Goal: Task Accomplishment & Management: Manage account settings

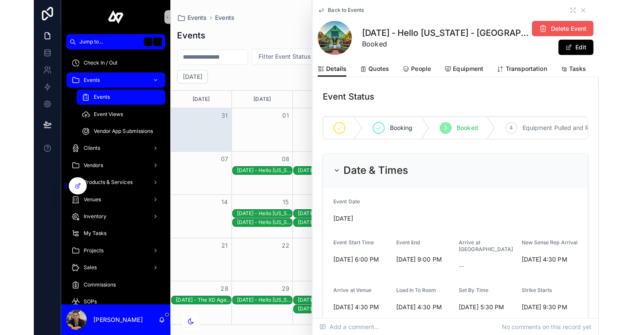
scroll to position [1200, 0]
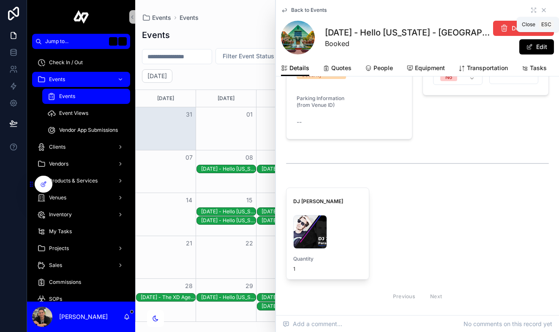
click at [545, 8] on icon "scrollable content" at bounding box center [543, 9] width 3 height 3
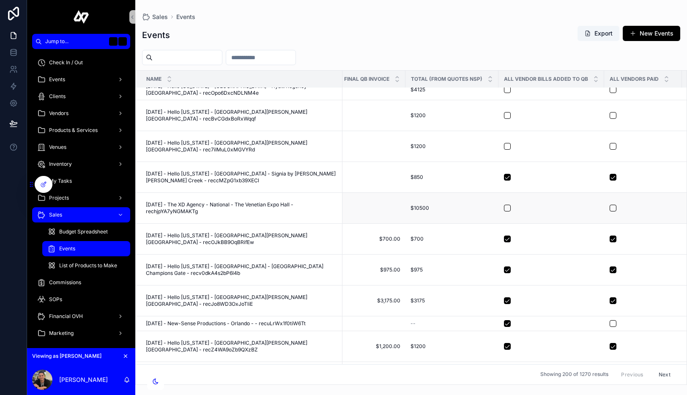
scroll to position [447, 508]
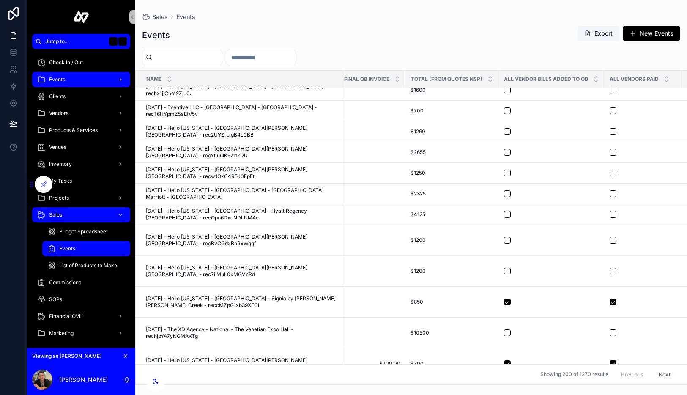
click at [87, 80] on div "Events" at bounding box center [81, 80] width 88 height 14
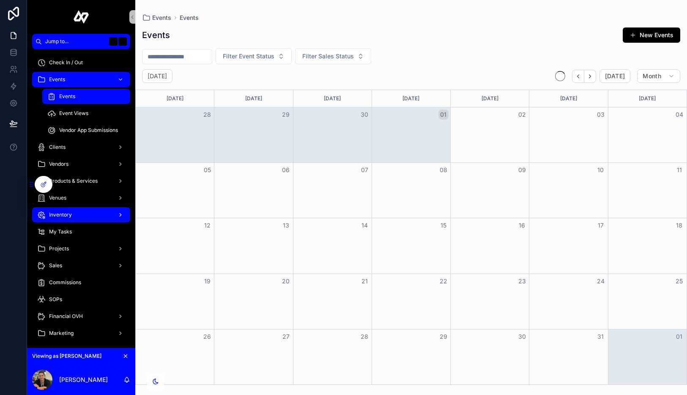
click at [87, 217] on div "Inventory" at bounding box center [81, 215] width 88 height 14
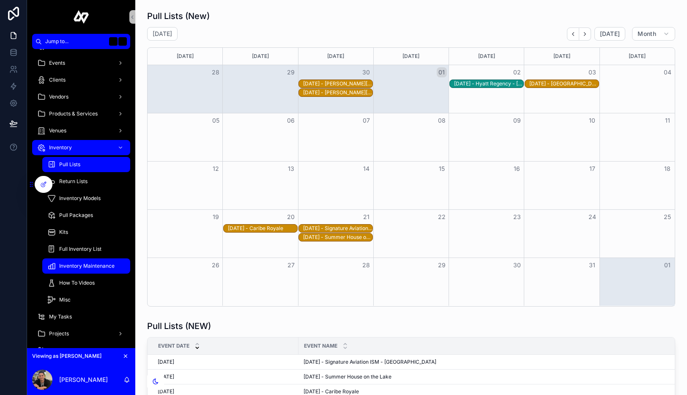
scroll to position [23, 0]
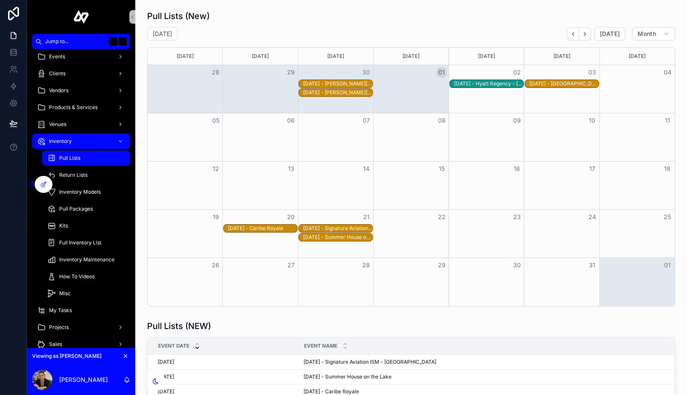
click at [267, 229] on div "10/20/2025 - Caribe Royale" at bounding box center [262, 228] width 69 height 7
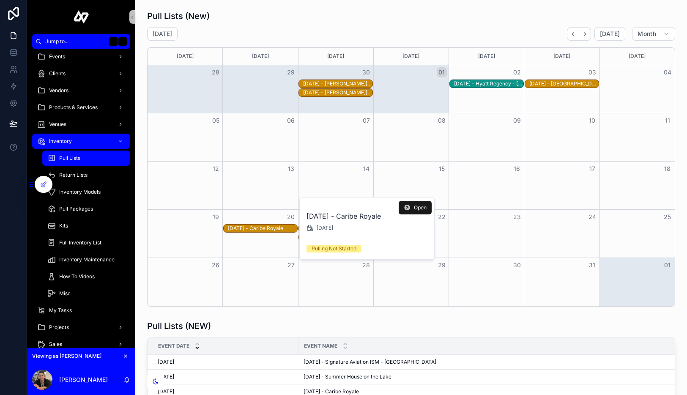
click at [409, 205] on icon "scrollable content" at bounding box center [406, 207] width 7 height 7
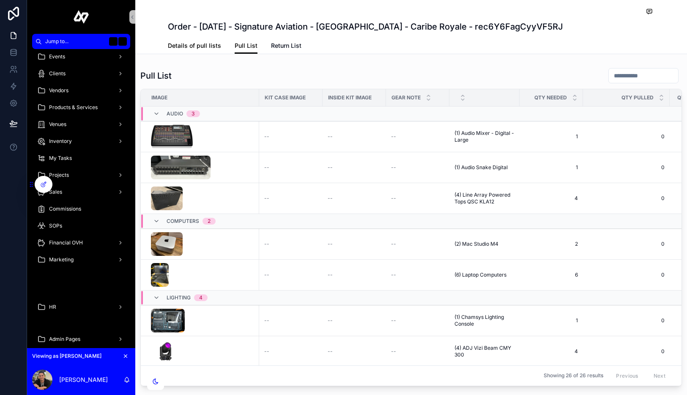
click at [202, 47] on span "Details of pull lists" at bounding box center [194, 45] width 53 height 8
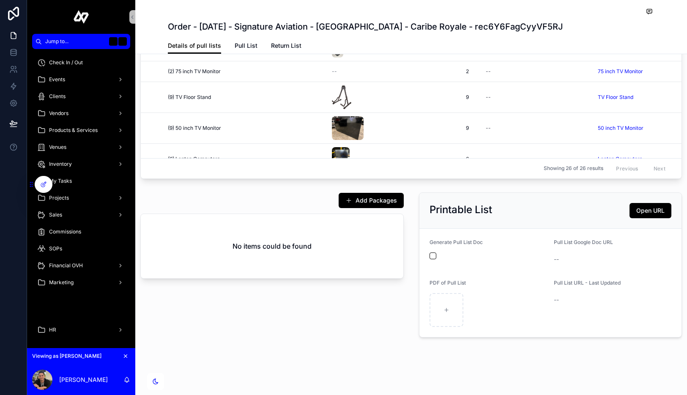
drag, startPoint x: 79, startPoint y: 76, endPoint x: 319, endPoint y: 12, distance: 248.4
click at [0, 0] on div "Jump to... K Check In / Out Events Clients Vendors Products & Services Venues I…" at bounding box center [343, 197] width 687 height 395
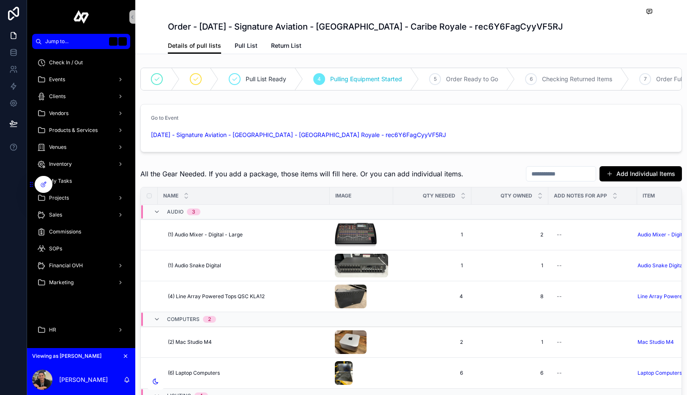
click at [540, 176] on input "scrollable content" at bounding box center [560, 174] width 69 height 12
type input "***"
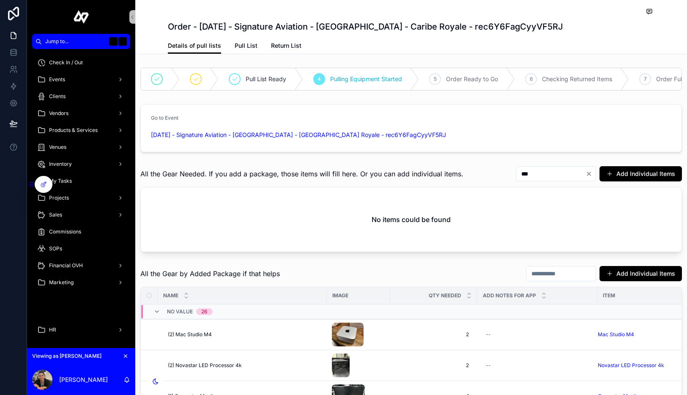
click at [587, 173] on icon "Clear" at bounding box center [588, 173] width 7 height 7
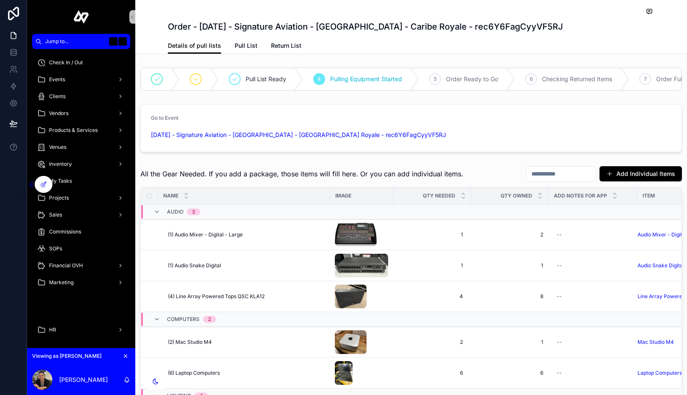
click at [508, 180] on div "All the Gear Needed. If you add a package, those items will fill here. Or you c…" at bounding box center [410, 174] width 541 height 16
click at [545, 177] on input "scrollable content" at bounding box center [560, 174] width 69 height 12
click at [483, 170] on div "All the Gear Needed. If you add a package, those items will fill here. Or you c…" at bounding box center [410, 174] width 541 height 16
click at [632, 169] on button "Add Individual Items" at bounding box center [640, 173] width 82 height 15
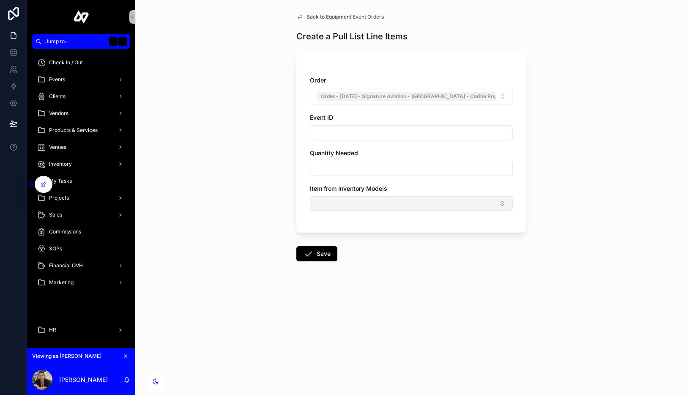
click at [378, 202] on button "Select Button" at bounding box center [411, 203] width 203 height 14
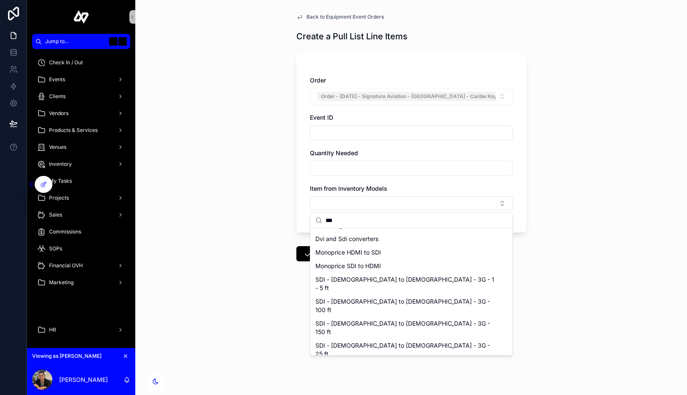
scroll to position [52, 0]
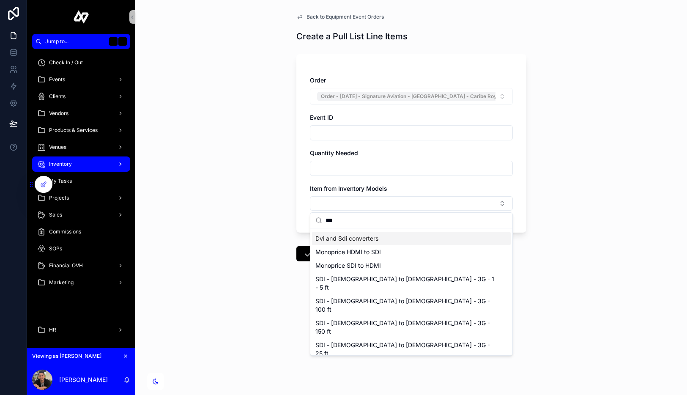
type input "***"
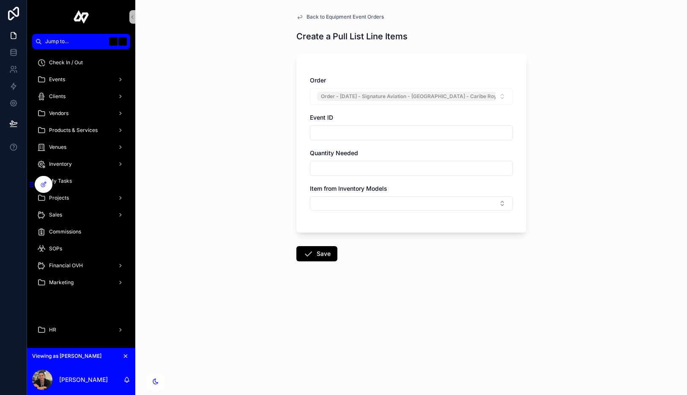
drag, startPoint x: 66, startPoint y: 164, endPoint x: 157, endPoint y: 8, distance: 179.9
click at [0, 0] on div "Jump to... K Check In / Out Events Clients Vendors Products & Services Venues I…" at bounding box center [343, 197] width 687 height 395
click at [382, 171] on input "scrollable content" at bounding box center [411, 168] width 202 height 12
type input "*"
click at [326, 206] on button "Select Button" at bounding box center [411, 203] width 203 height 14
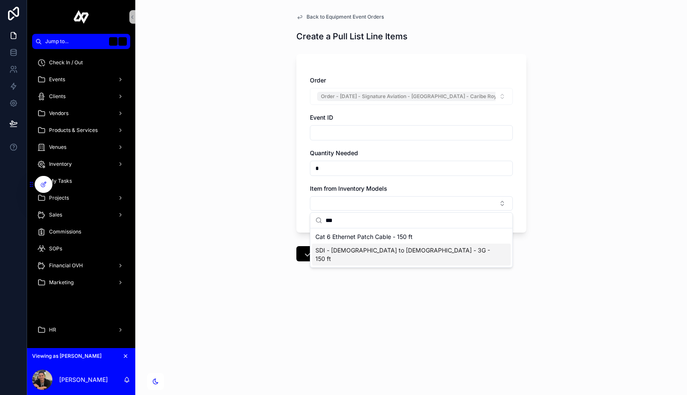
type input "***"
click at [363, 248] on span "SDI - [DEMOGRAPHIC_DATA] to [DEMOGRAPHIC_DATA] - 3G - 150 ft" at bounding box center [406, 254] width 182 height 17
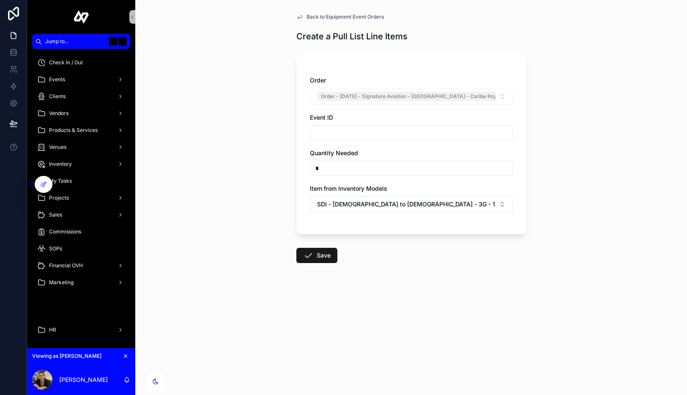
click at [319, 249] on button "Save" at bounding box center [316, 255] width 41 height 15
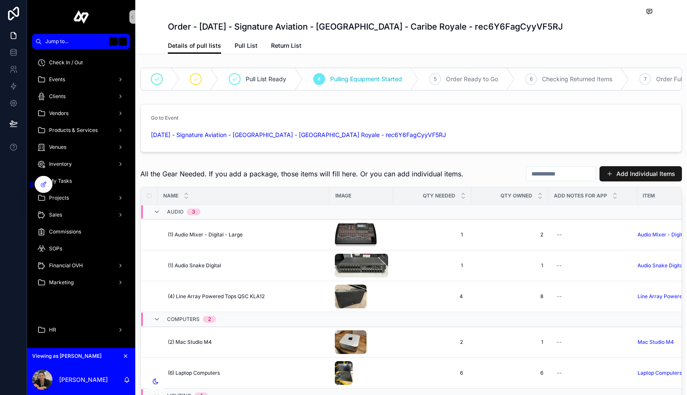
click at [630, 168] on button "Add Individual Items" at bounding box center [640, 173] width 82 height 15
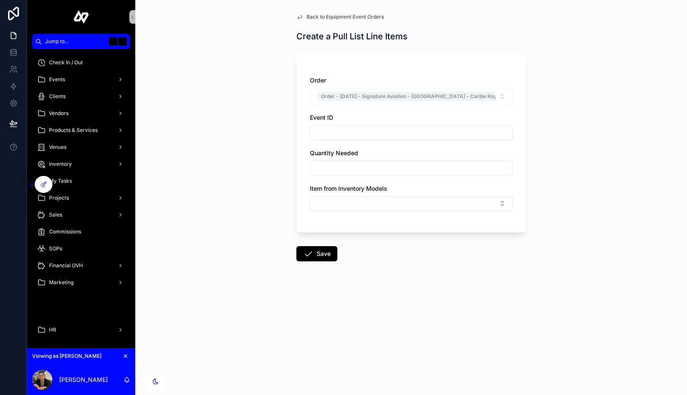
click at [413, 166] on input "scrollable content" at bounding box center [411, 168] width 202 height 12
type input "*"
click at [435, 207] on button "Select Button" at bounding box center [411, 203] width 203 height 14
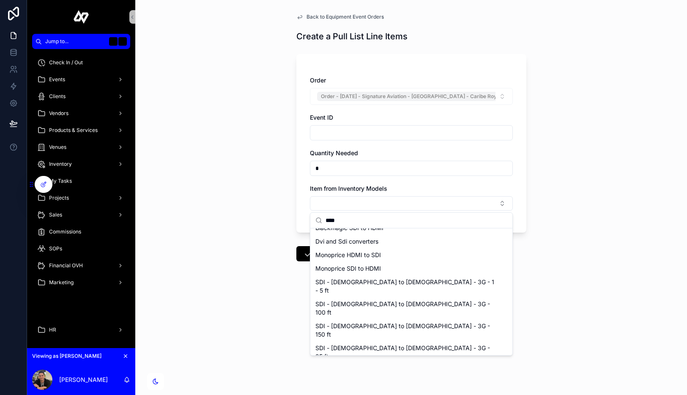
scroll to position [52, 0]
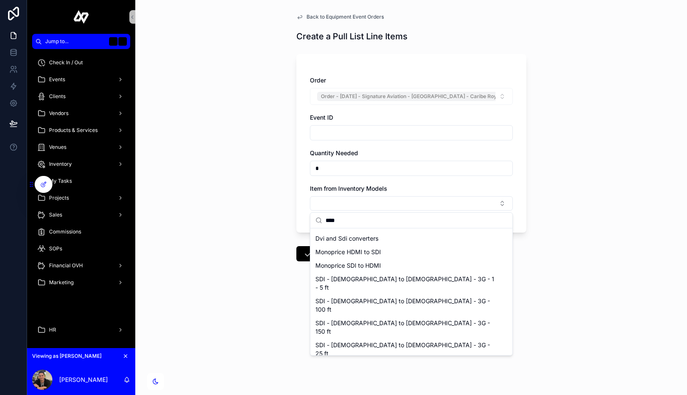
type input "***"
click at [354, 335] on span "SDI 1 to 4 Amplifier" at bounding box center [341, 388] width 53 height 8
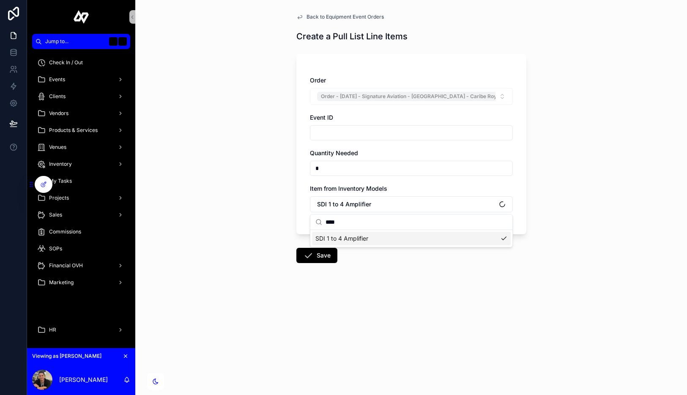
scroll to position [0, 0]
click at [308, 256] on icon "scrollable content" at bounding box center [308, 255] width 10 height 10
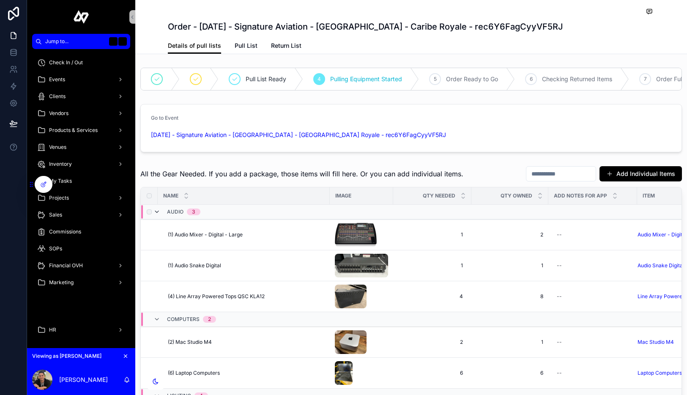
click at [156, 213] on icon "scrollable content" at bounding box center [156, 211] width 7 height 7
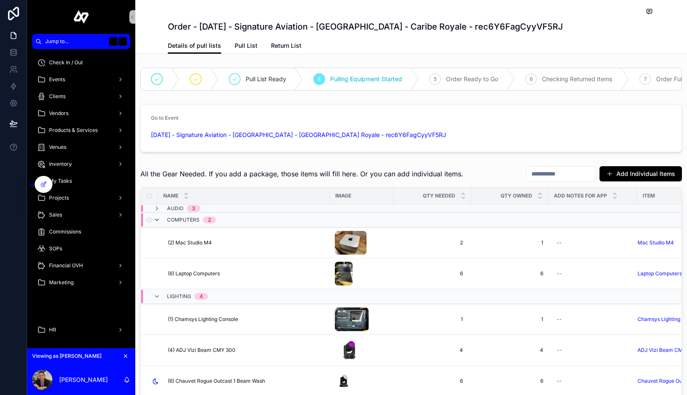
click at [158, 218] on icon "scrollable content" at bounding box center [156, 219] width 7 height 7
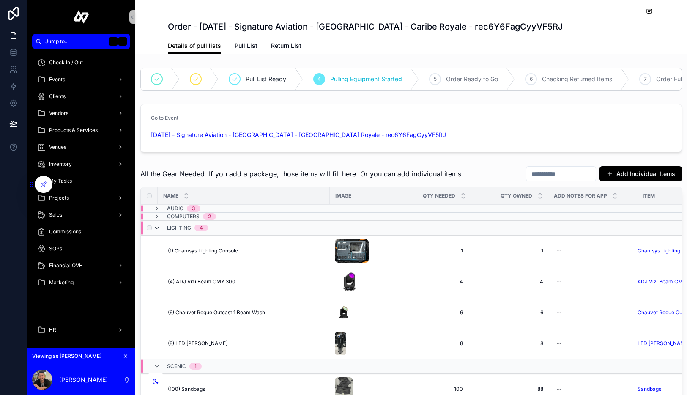
click at [158, 226] on icon "scrollable content" at bounding box center [156, 227] width 7 height 7
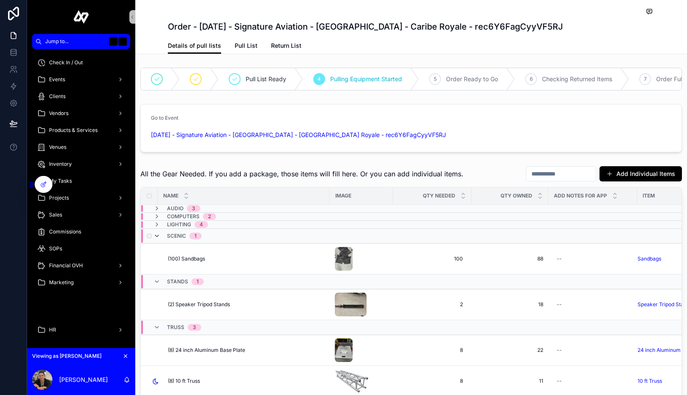
click at [158, 235] on icon "scrollable content" at bounding box center [156, 235] width 7 height 7
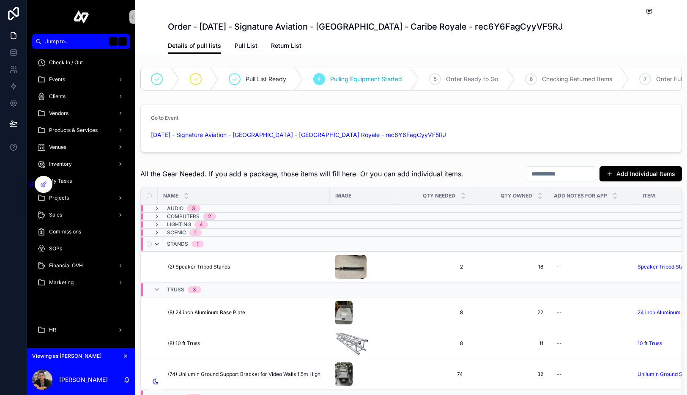
click at [159, 243] on icon "scrollable content" at bounding box center [156, 243] width 7 height 7
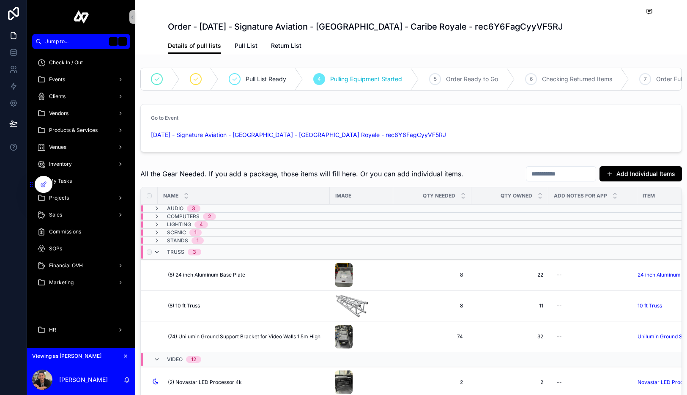
click at [160, 248] on icon "scrollable content" at bounding box center [156, 251] width 7 height 7
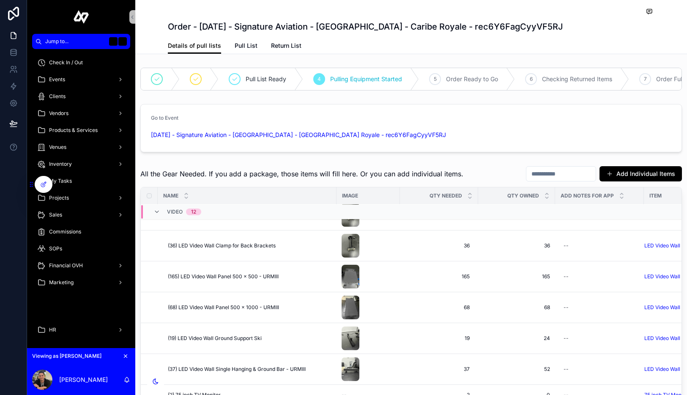
scroll to position [168, 0]
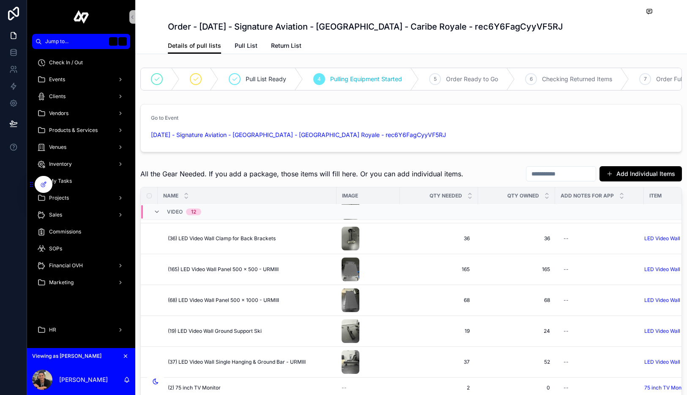
click at [554, 173] on input "scrollable content" at bounding box center [560, 174] width 69 height 12
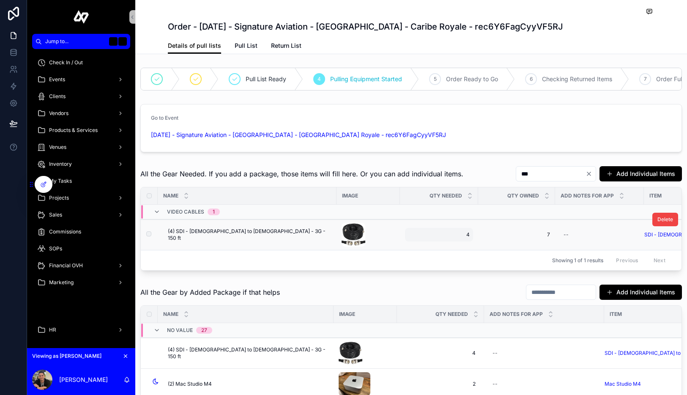
type input "***"
click at [447, 232] on span "4" at bounding box center [438, 234] width 61 height 7
click at [443, 244] on input "*" at bounding box center [442, 247] width 79 height 12
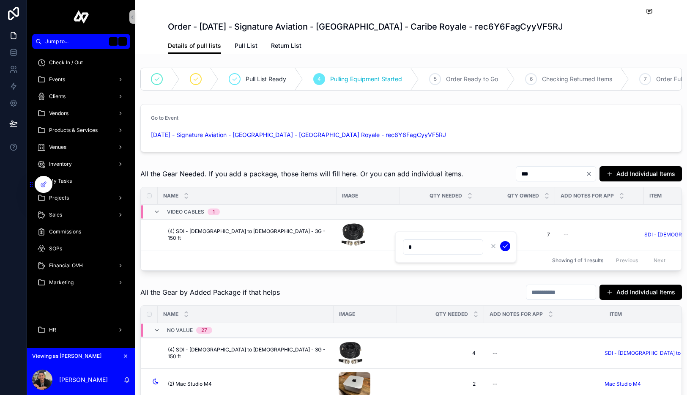
type input "*"
click at [502, 244] on icon "scrollable content" at bounding box center [505, 246] width 7 height 7
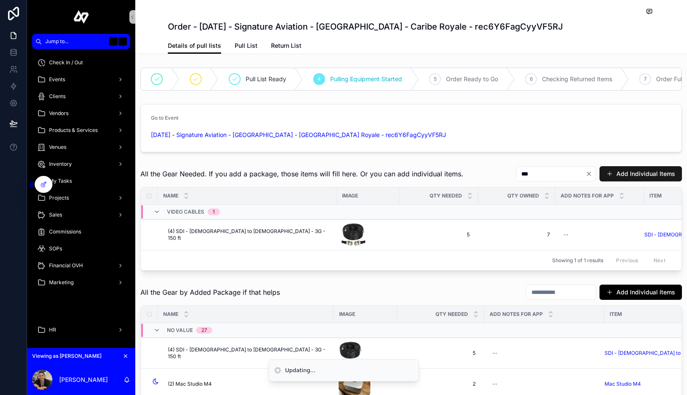
click at [630, 172] on button "Add Individual Items" at bounding box center [640, 173] width 82 height 15
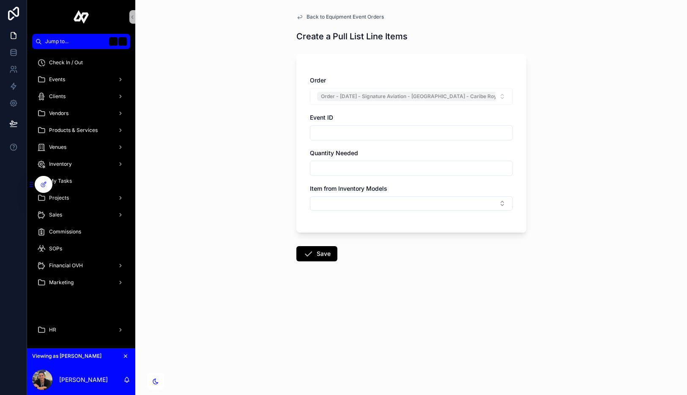
click at [363, 166] on input "scrollable content" at bounding box center [411, 168] width 202 height 12
type input "*"
click at [314, 204] on button "Select Button" at bounding box center [411, 203] width 203 height 14
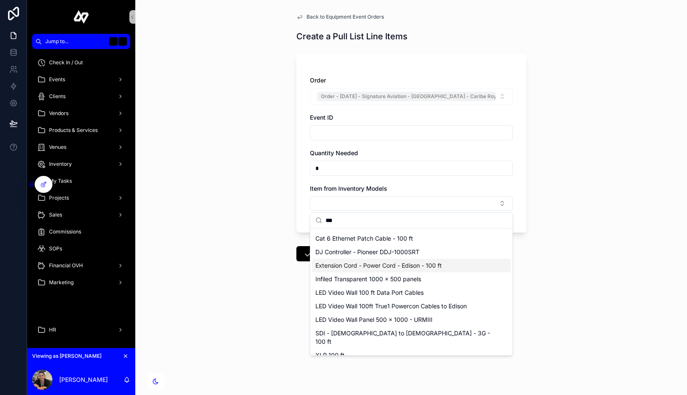
scroll to position [25, 0]
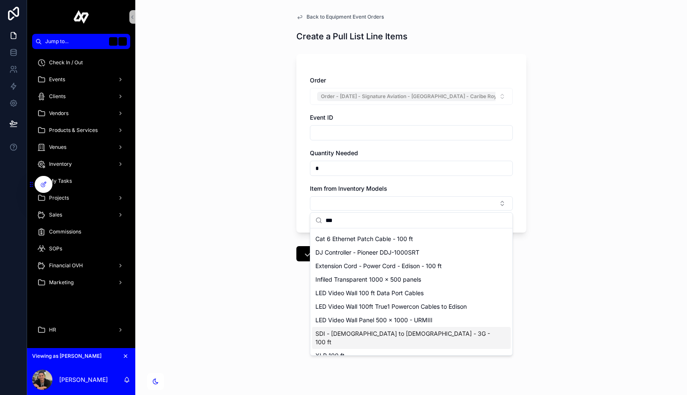
type input "***"
click at [407, 334] on div "SDI - [DEMOGRAPHIC_DATA] to [DEMOGRAPHIC_DATA] - 3G - 100 ft" at bounding box center [411, 338] width 199 height 22
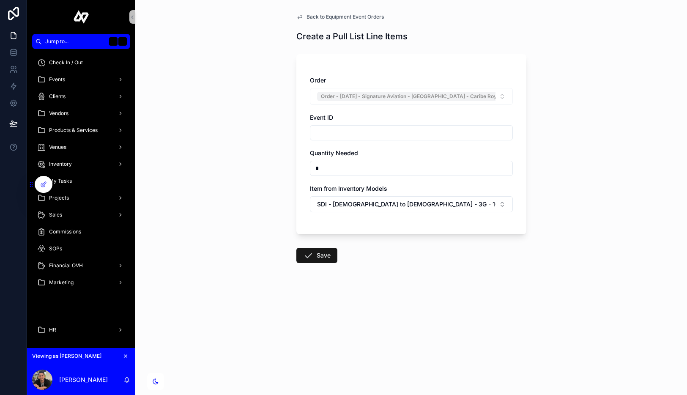
click at [319, 252] on button "Save" at bounding box center [316, 255] width 41 height 15
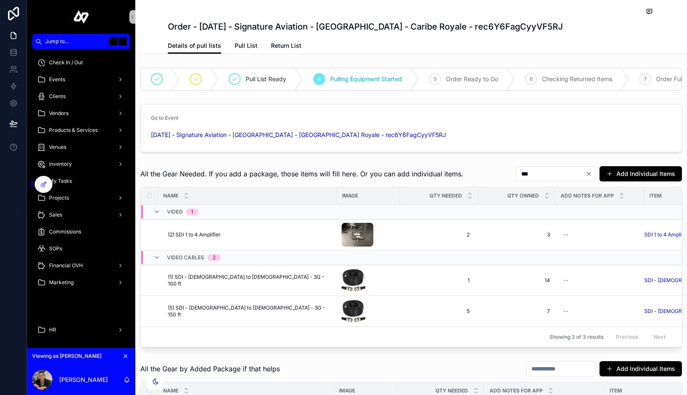
click at [591, 172] on icon "Clear" at bounding box center [588, 173] width 7 height 7
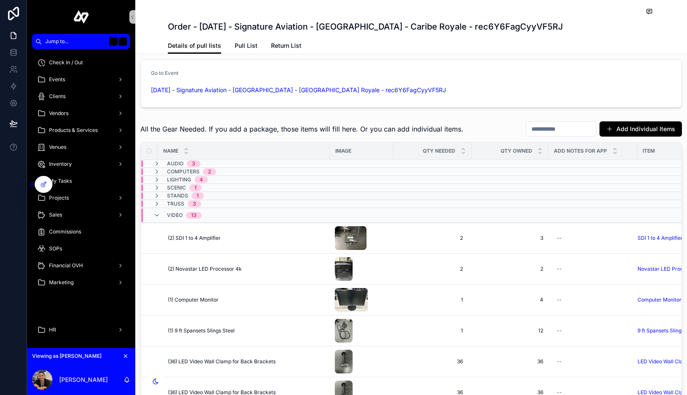
scroll to position [50, 0]
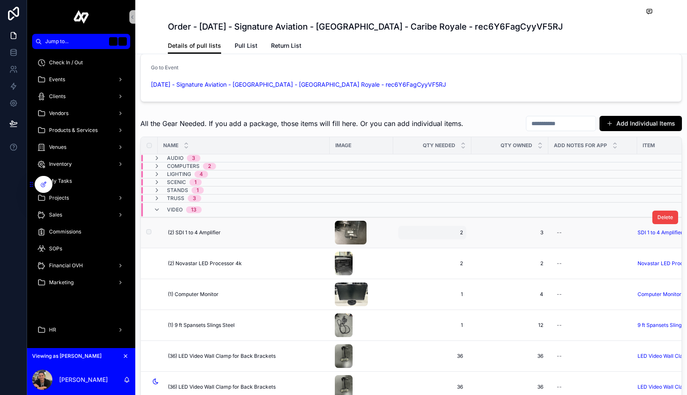
click at [452, 231] on span "2" at bounding box center [431, 232] width 61 height 7
click at [444, 248] on input "*" at bounding box center [442, 245] width 79 height 12
type input "*"
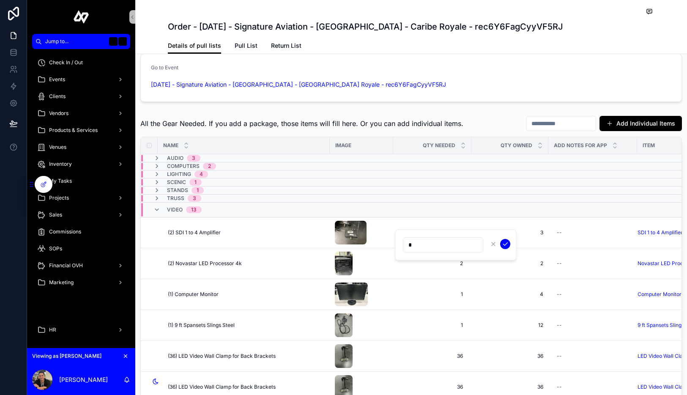
click at [505, 243] on icon "scrollable content" at bounding box center [505, 243] width 7 height 7
click at [632, 121] on button "Add Individual Items" at bounding box center [640, 123] width 82 height 15
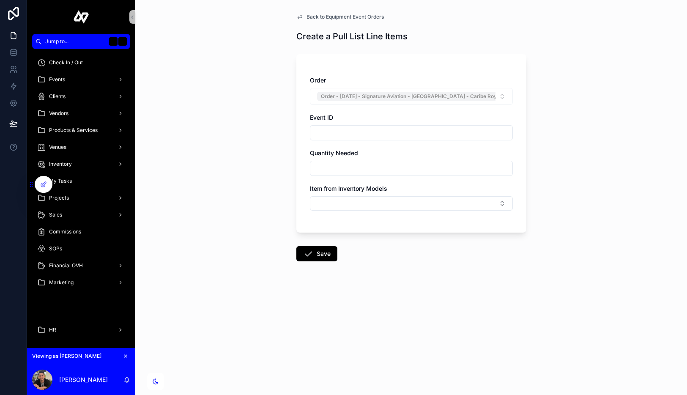
click at [359, 167] on input "scrollable content" at bounding box center [411, 168] width 202 height 12
type input "*"
click at [318, 205] on button "Select Button" at bounding box center [411, 203] width 203 height 14
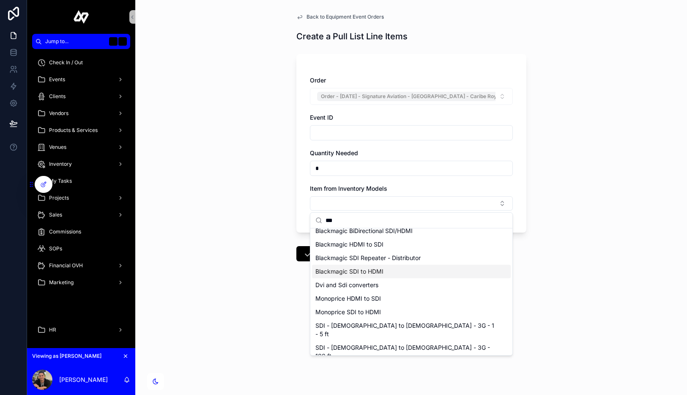
scroll to position [12, 0]
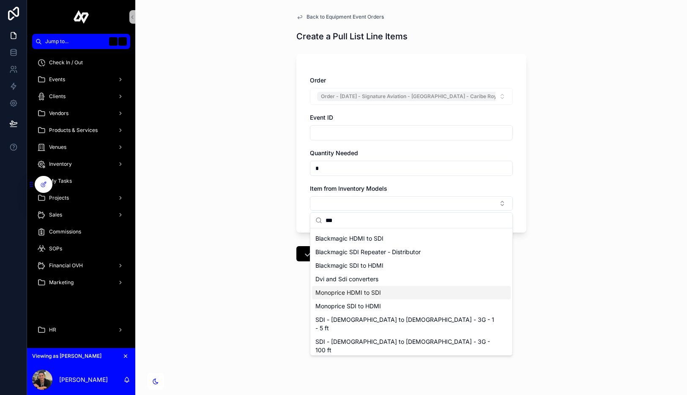
type input "***"
click at [381, 295] on div "Monoprice HDMI to SDI" at bounding box center [411, 293] width 199 height 14
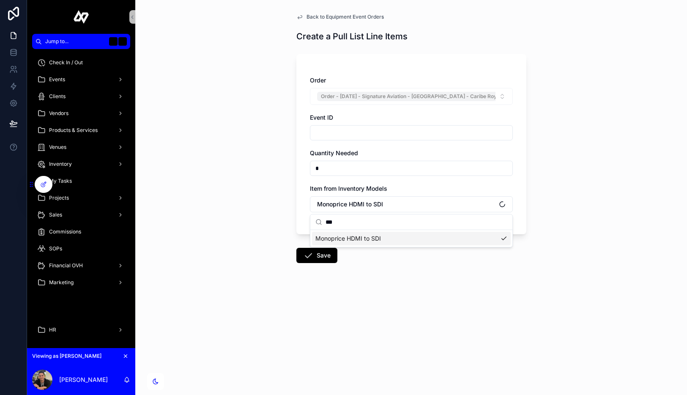
scroll to position [0, 0]
click at [327, 255] on button "Save" at bounding box center [316, 255] width 41 height 15
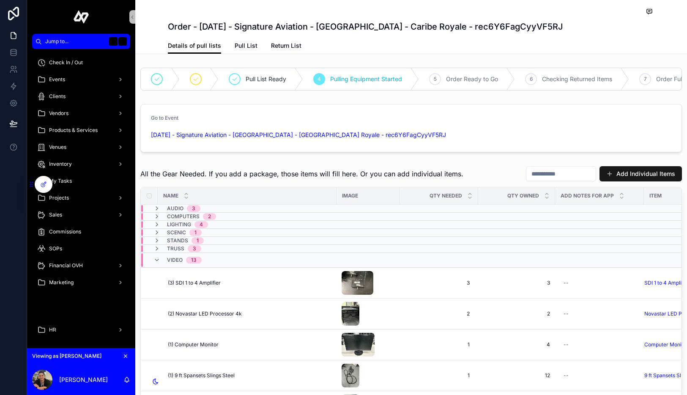
click at [632, 174] on button "Add Individual Items" at bounding box center [640, 173] width 82 height 15
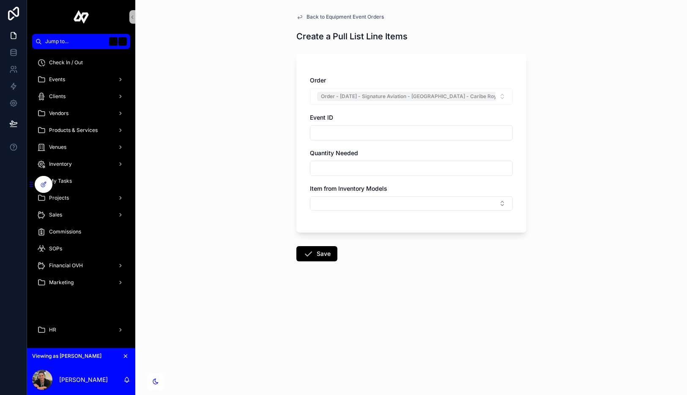
click at [395, 164] on input "scrollable content" at bounding box center [411, 168] width 202 height 12
type input "**"
click at [404, 204] on button "Select Button" at bounding box center [411, 203] width 203 height 14
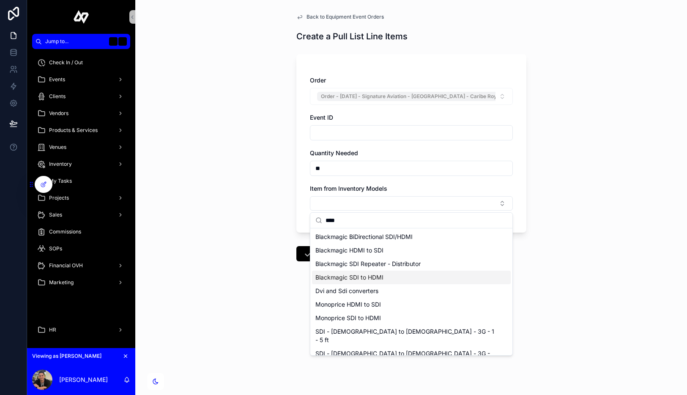
type input "***"
click at [402, 278] on div "Blackmagic SDI to HDMI" at bounding box center [411, 277] width 199 height 14
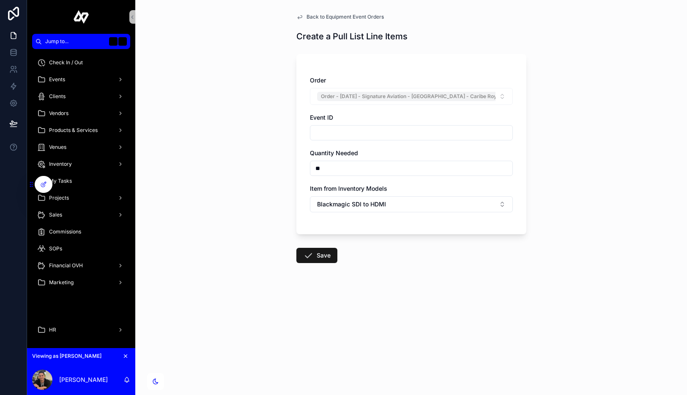
click at [317, 256] on button "Save" at bounding box center [316, 255] width 41 height 15
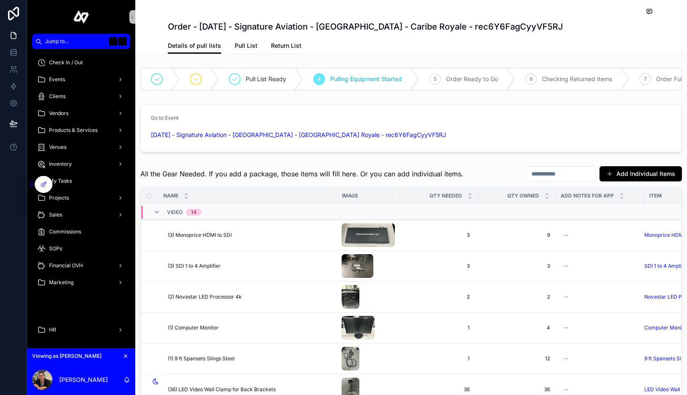
scroll to position [50, 0]
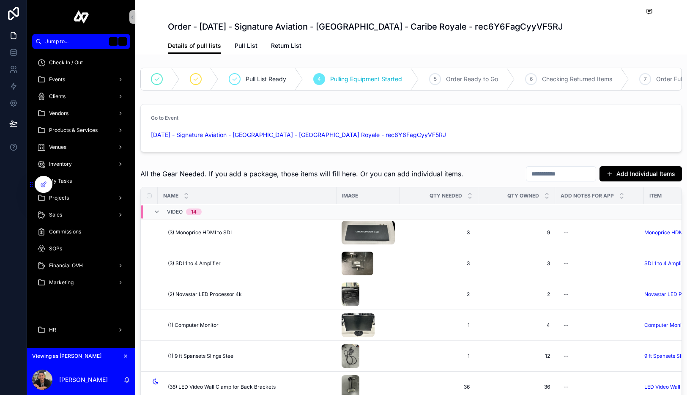
click at [560, 174] on input "scrollable content" at bounding box center [560, 174] width 69 height 12
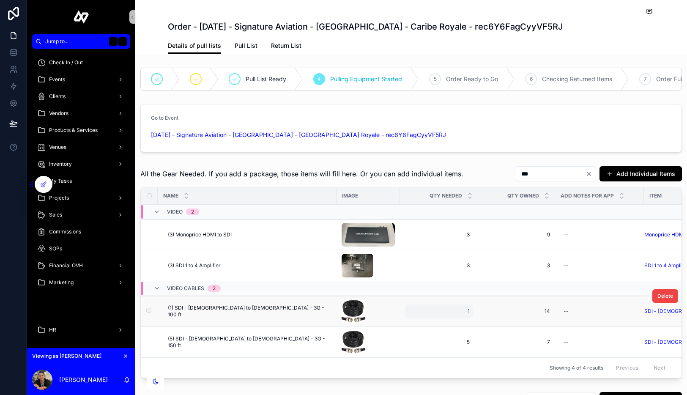
type input "***"
click at [455, 316] on div "1 1" at bounding box center [439, 311] width 68 height 14
click at [448, 324] on input "*" at bounding box center [442, 323] width 79 height 12
type input "*"
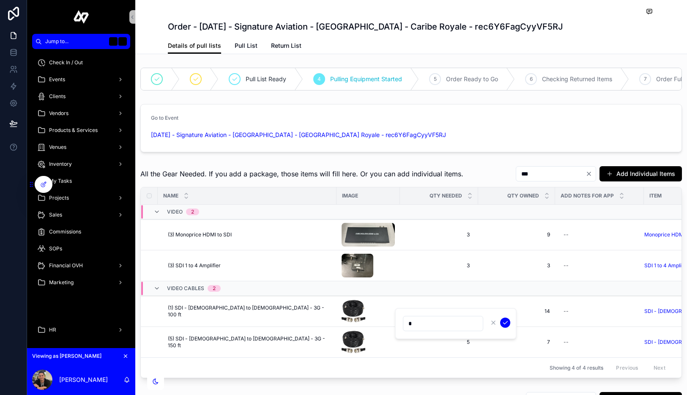
click at [506, 322] on icon "scrollable content" at bounding box center [505, 322] width 4 height 3
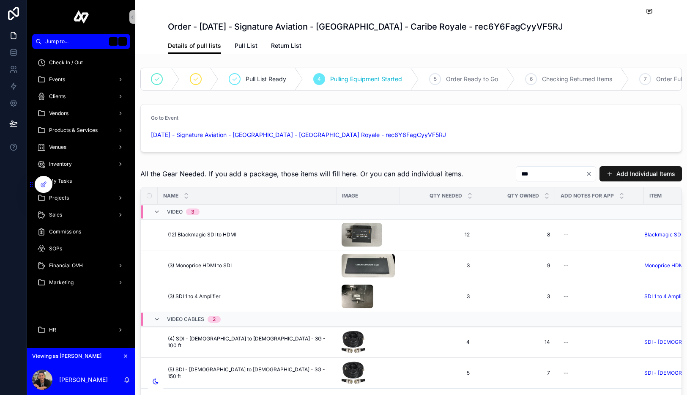
click at [632, 172] on button "Add Individual Items" at bounding box center [640, 173] width 82 height 15
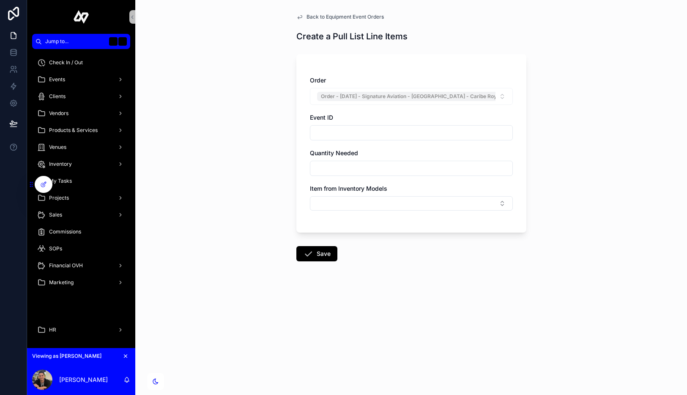
click at [346, 167] on input "scrollable content" at bounding box center [411, 168] width 202 height 12
type input "*"
click at [322, 205] on button "Select Button" at bounding box center [411, 203] width 203 height 14
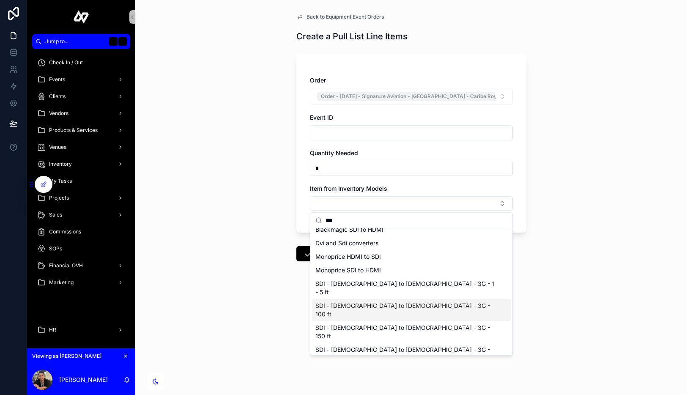
scroll to position [47, 0]
type input "***"
click at [399, 335] on span "SDI - [DEMOGRAPHIC_DATA] to [DEMOGRAPHIC_DATA] - 3G - 50 ft" at bounding box center [406, 376] width 182 height 17
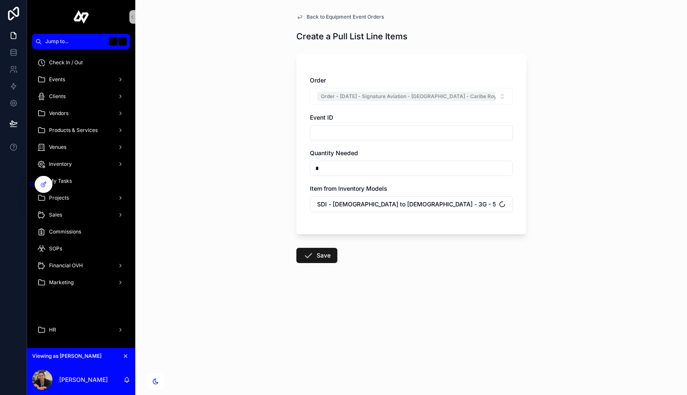
click at [318, 260] on button "Save" at bounding box center [316, 255] width 41 height 15
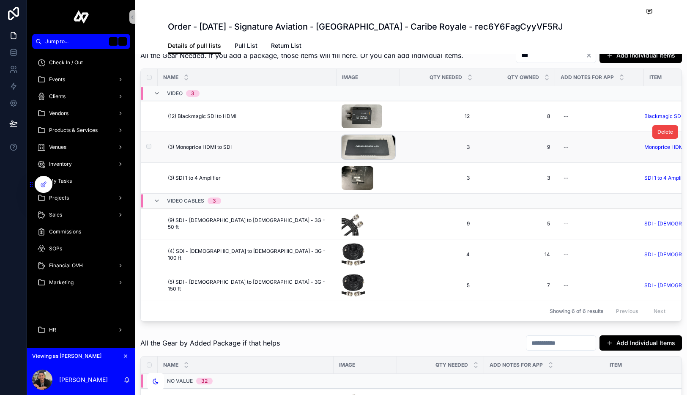
scroll to position [129, 0]
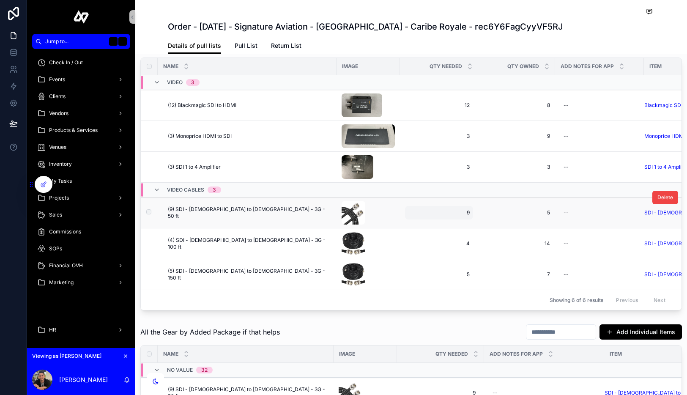
click at [447, 207] on div "9 9" at bounding box center [439, 213] width 68 height 14
click at [442, 223] on input "*" at bounding box center [442, 225] width 79 height 12
type input "**"
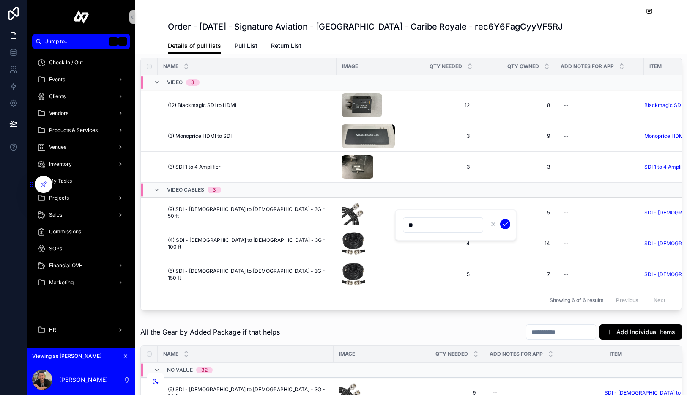
click at [503, 221] on icon "scrollable content" at bounding box center [505, 224] width 7 height 7
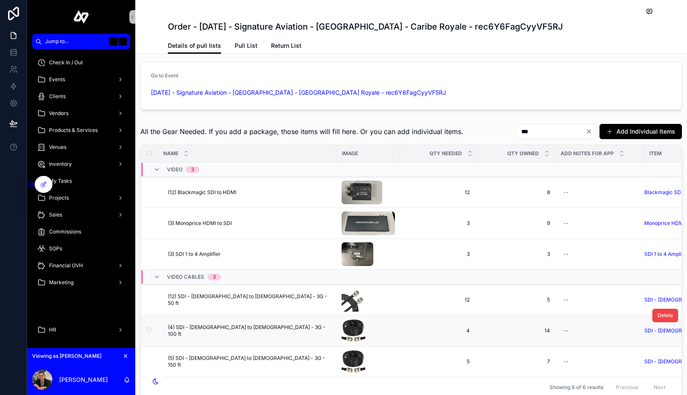
scroll to position [12, 0]
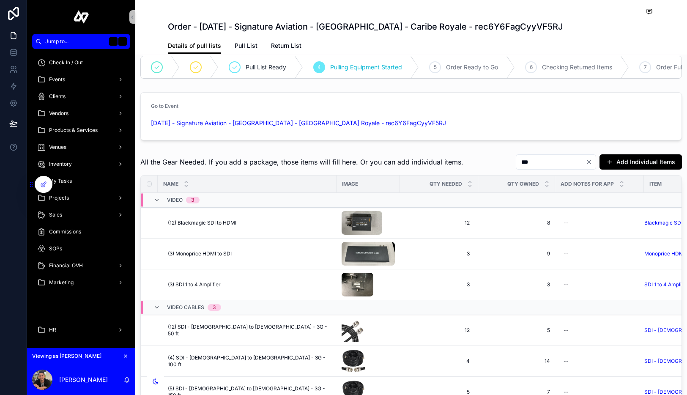
click at [632, 156] on button "Add Individual Items" at bounding box center [640, 161] width 82 height 15
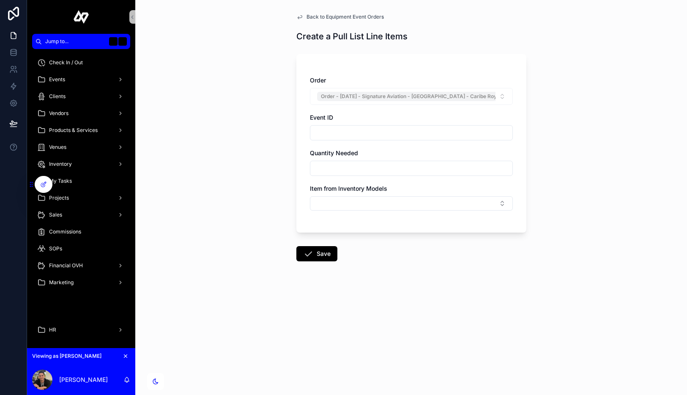
click at [358, 169] on input "scrollable content" at bounding box center [411, 168] width 202 height 12
type input "**"
click at [331, 206] on button "Select Button" at bounding box center [411, 203] width 203 height 14
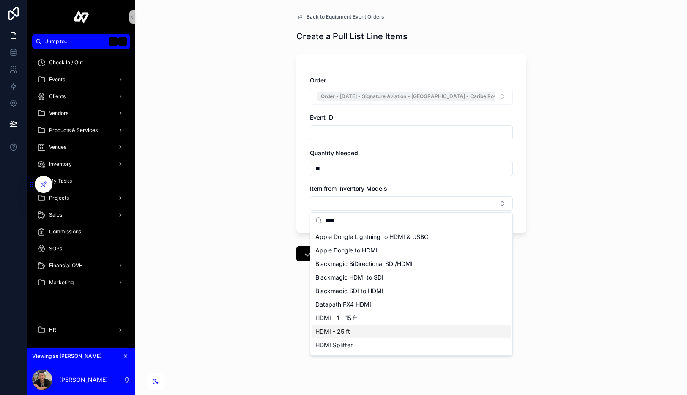
type input "****"
click at [356, 327] on div "HDMI - 25 ft" at bounding box center [411, 331] width 199 height 14
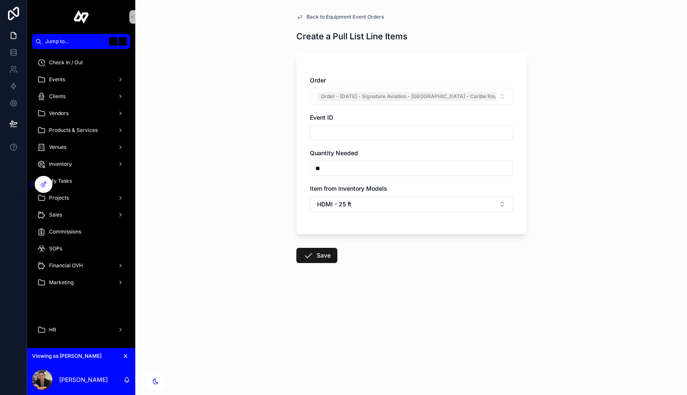
click at [317, 255] on button "Save" at bounding box center [316, 255] width 41 height 15
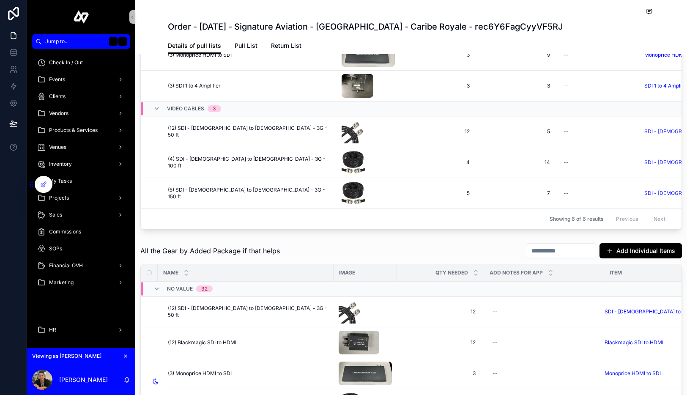
scroll to position [88, 0]
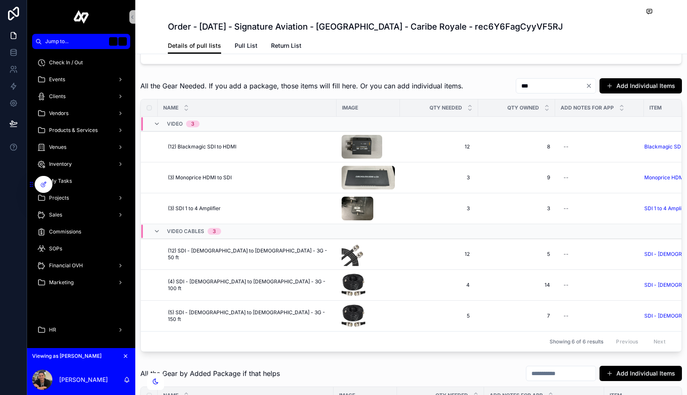
click at [588, 86] on icon "Clear" at bounding box center [588, 85] width 7 height 7
click at [547, 92] on div "scrollable content" at bounding box center [561, 85] width 70 height 15
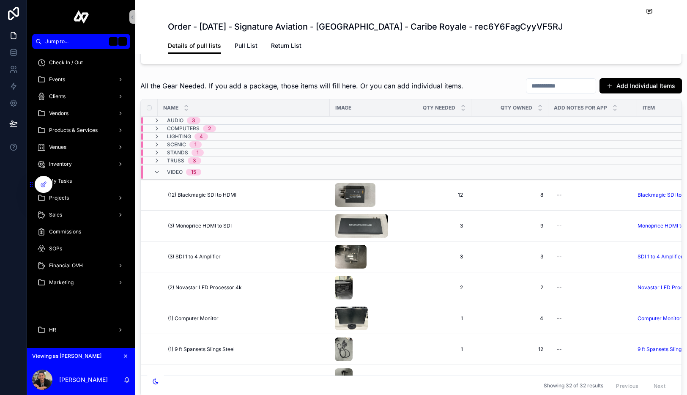
click at [551, 87] on input "scrollable content" at bounding box center [560, 86] width 69 height 12
type input "**"
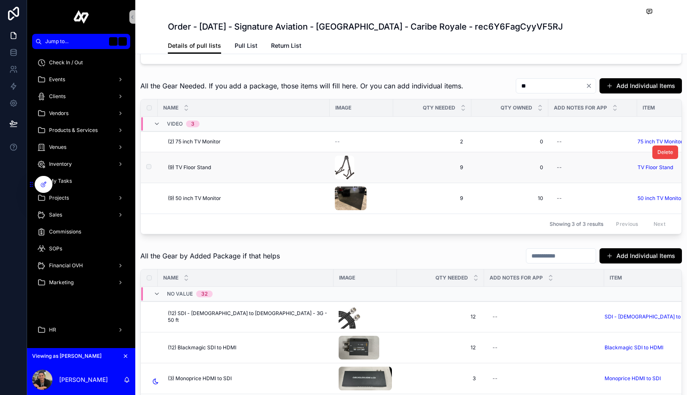
scroll to position [80, 0]
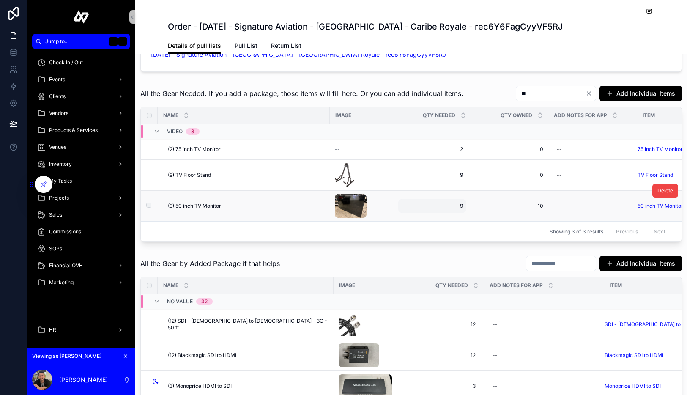
click at [463, 202] on div "9 9" at bounding box center [432, 206] width 68 height 14
click at [447, 218] on input "*" at bounding box center [442, 218] width 79 height 12
type input "**"
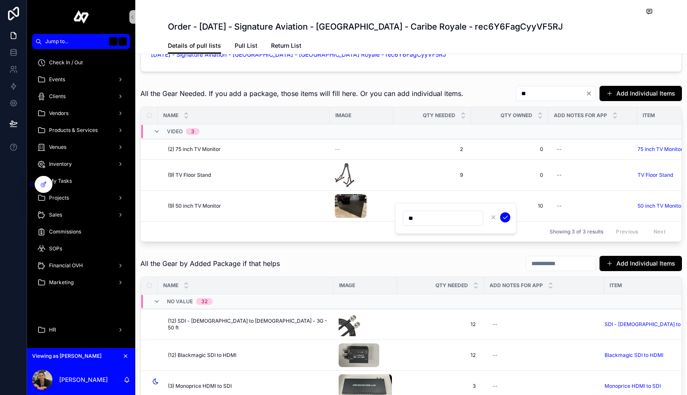
click at [506, 218] on icon "scrollable content" at bounding box center [505, 217] width 7 height 7
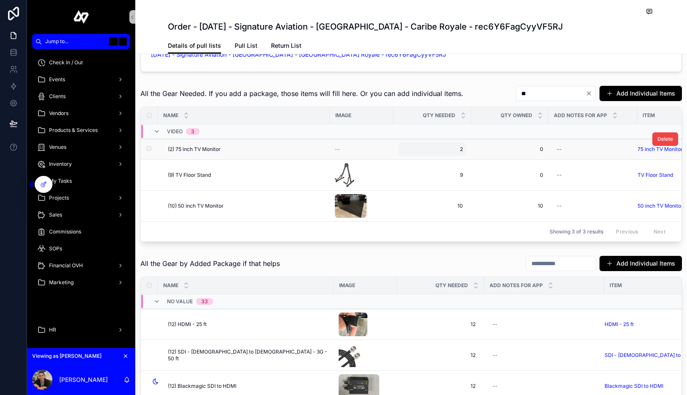
click at [452, 146] on span "2" at bounding box center [431, 149] width 61 height 7
click at [441, 166] on input "*" at bounding box center [442, 161] width 79 height 12
type input "*"
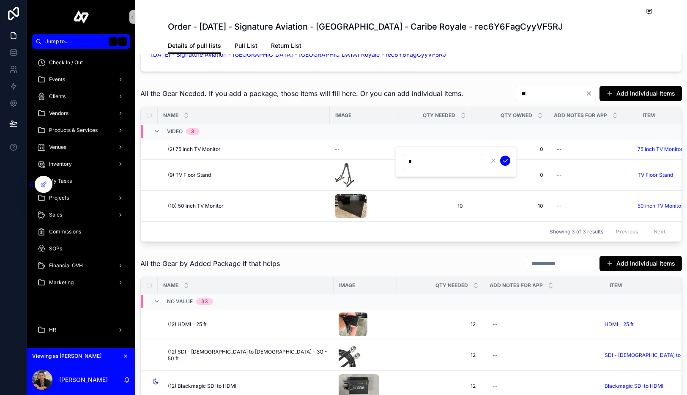
click at [505, 156] on button "scrollable content" at bounding box center [505, 160] width 10 height 10
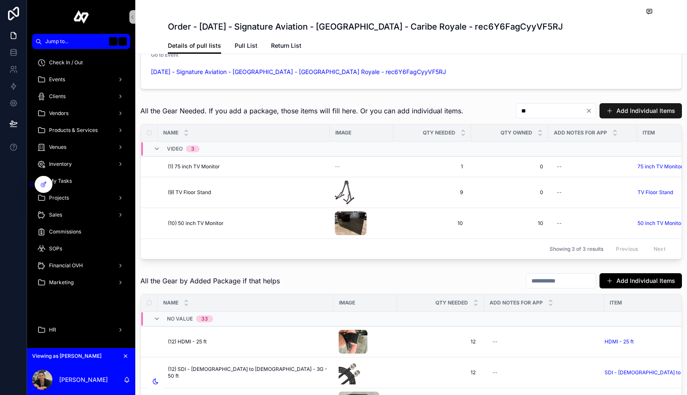
click at [632, 109] on button "Add Individual Items" at bounding box center [640, 110] width 82 height 15
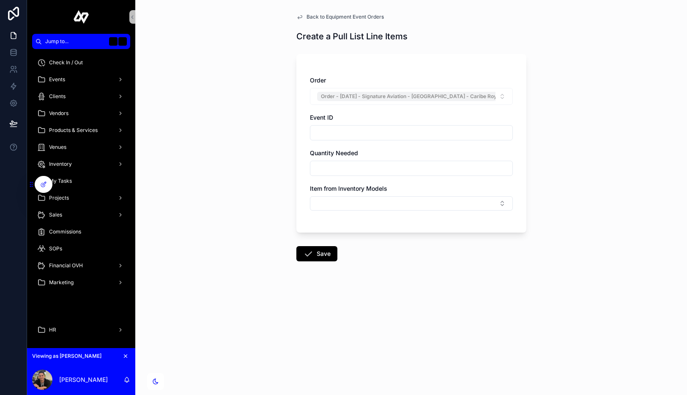
click at [342, 169] on input "scrollable content" at bounding box center [411, 168] width 202 height 12
type input "*"
click at [320, 205] on button "Select Button" at bounding box center [411, 203] width 203 height 14
type input "**"
click at [374, 240] on div "32 inch TV Monitor" at bounding box center [411, 237] width 199 height 14
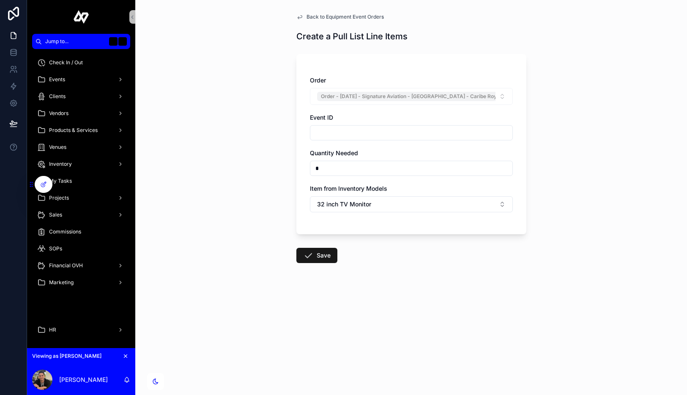
click at [330, 250] on button "Save" at bounding box center [316, 255] width 41 height 15
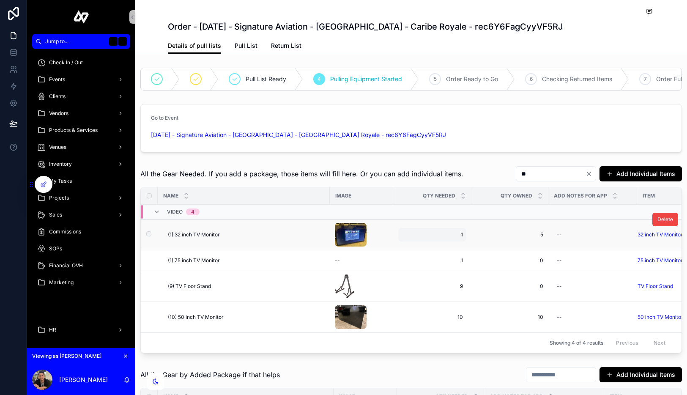
click at [437, 237] on span "1" at bounding box center [431, 234] width 61 height 7
click at [430, 247] on input "*" at bounding box center [442, 247] width 79 height 12
type input "*"
click at [504, 244] on icon "scrollable content" at bounding box center [505, 246] width 7 height 7
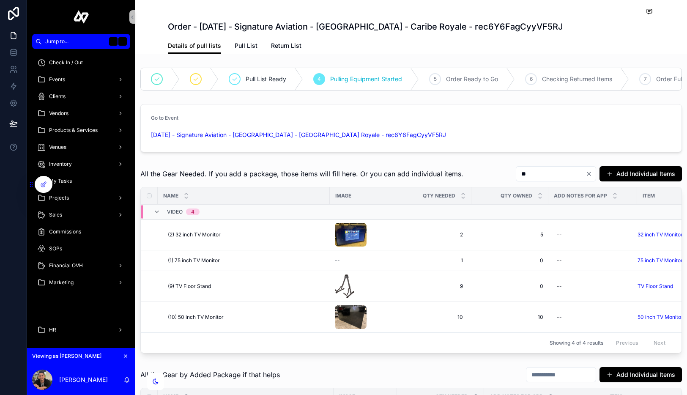
click at [539, 174] on input "**" at bounding box center [550, 174] width 69 height 12
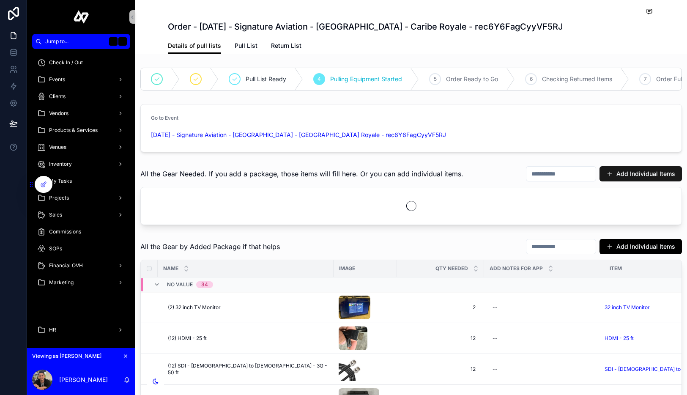
click at [632, 177] on button "Add Individual Items" at bounding box center [640, 173] width 82 height 15
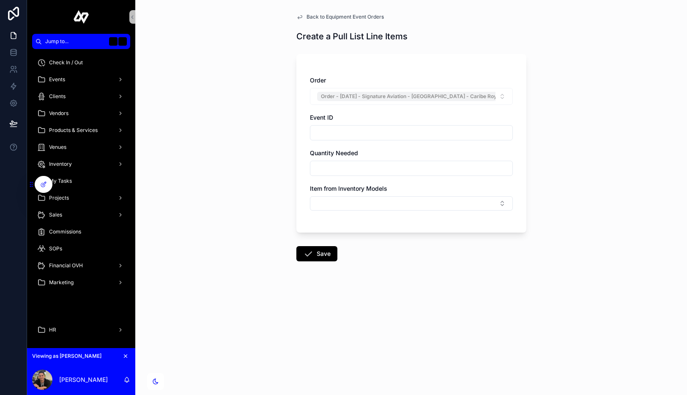
click at [352, 171] on input "scrollable content" at bounding box center [411, 168] width 202 height 12
type input "*"
click at [321, 200] on button "Select Button" at bounding box center [411, 203] width 203 height 14
type input "*"
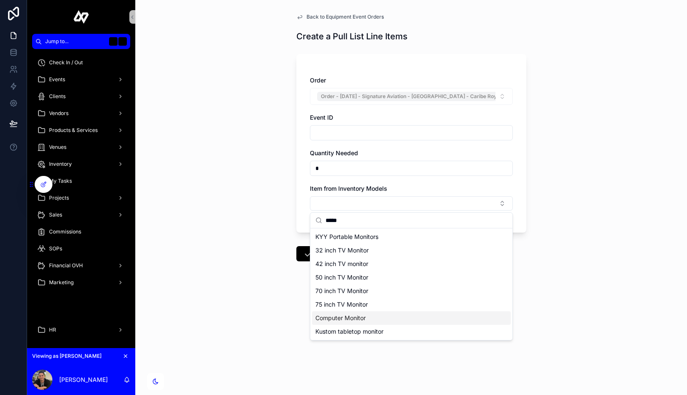
type input "*****"
click at [327, 315] on span "Computer Monitor" at bounding box center [340, 318] width 50 height 8
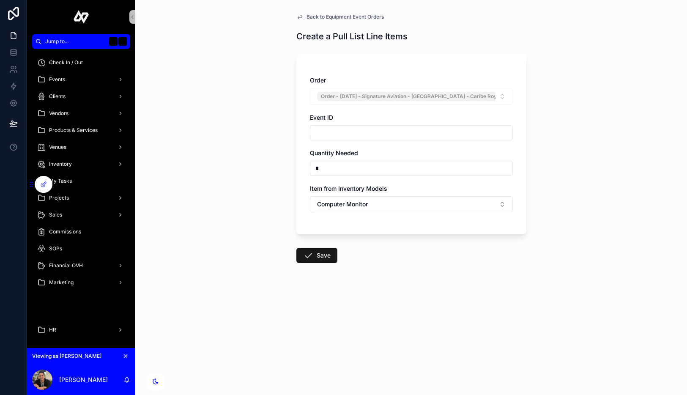
click at [320, 258] on button "Save" at bounding box center [316, 255] width 41 height 15
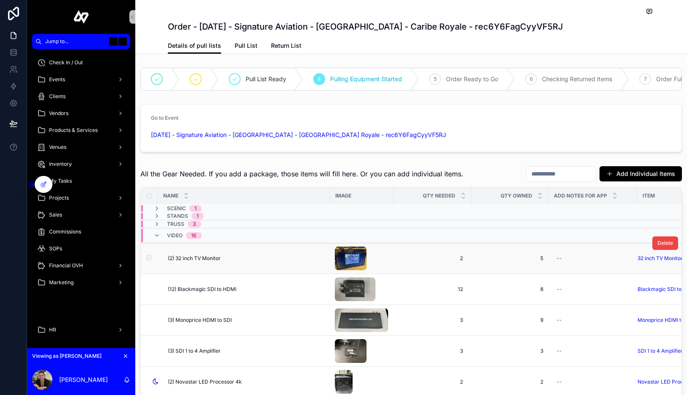
scroll to position [27, 0]
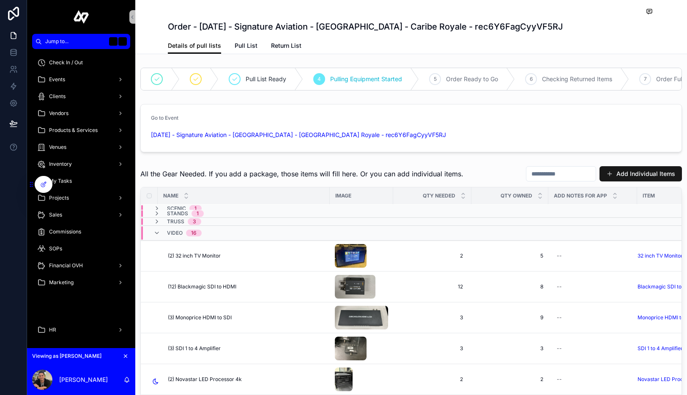
click at [627, 170] on button "Add Individual Items" at bounding box center [640, 173] width 82 height 15
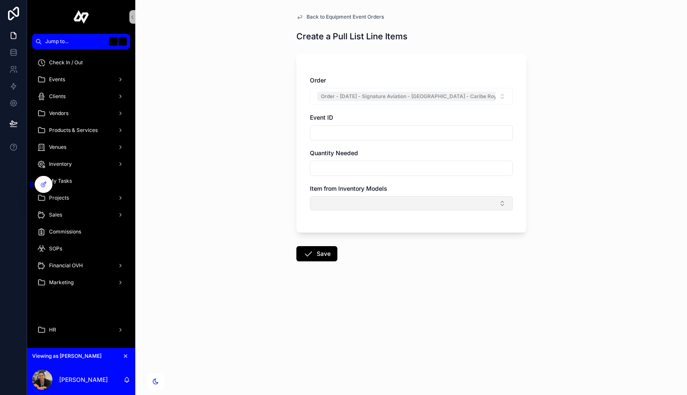
click at [389, 203] on button "Select Button" at bounding box center [411, 203] width 203 height 14
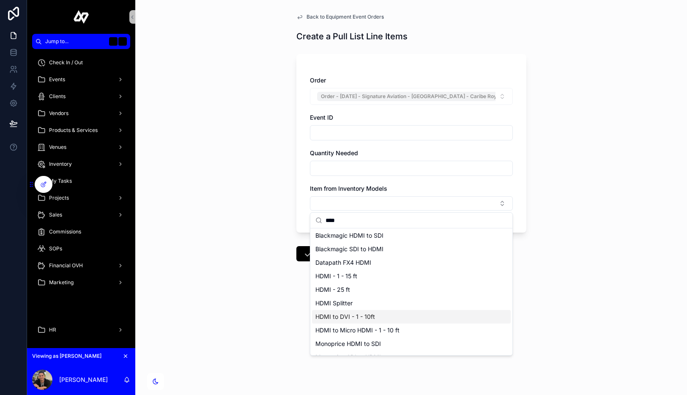
scroll to position [52, 0]
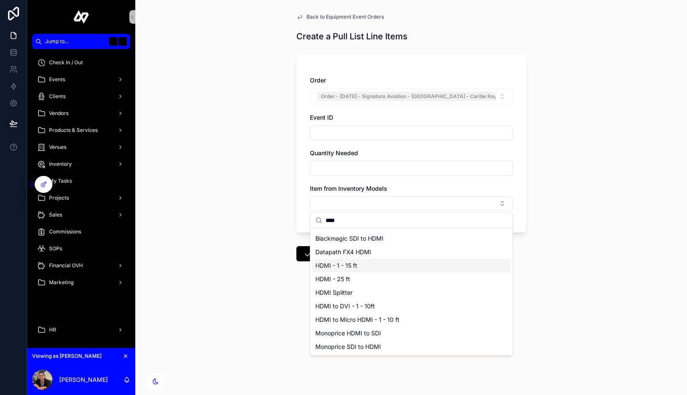
type input "****"
click at [362, 262] on div "HDMI - 1 - 15 ft" at bounding box center [411, 266] width 199 height 14
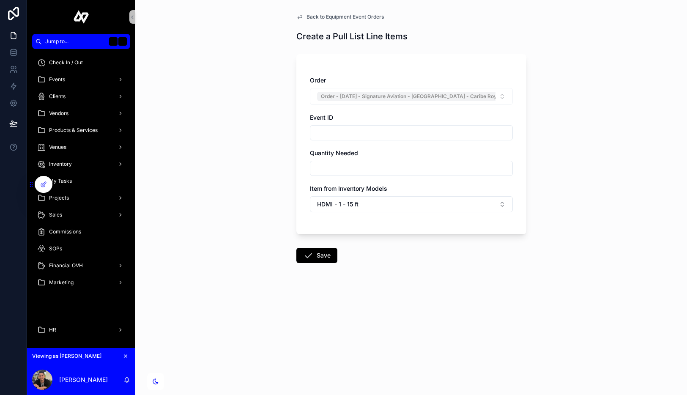
click at [350, 169] on input "scrollable content" at bounding box center [411, 168] width 202 height 12
type input "**"
click at [315, 254] on button "Save" at bounding box center [316, 255] width 41 height 15
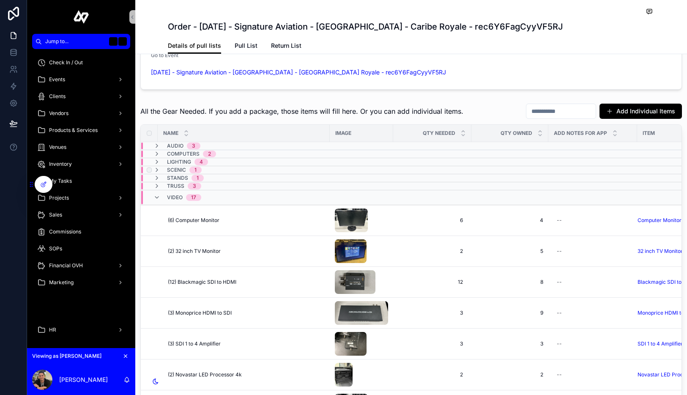
scroll to position [68, 0]
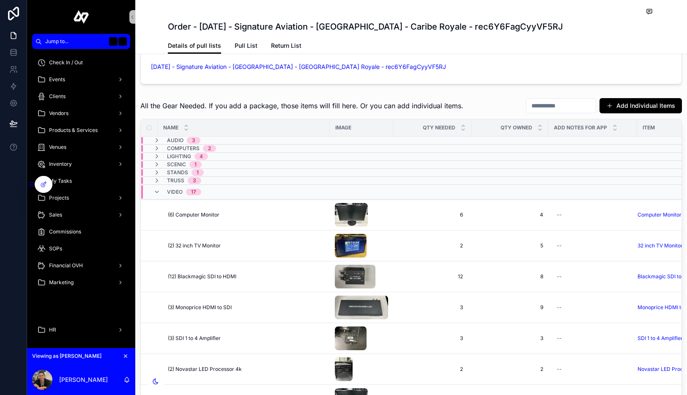
click at [547, 109] on input "scrollable content" at bounding box center [560, 106] width 69 height 12
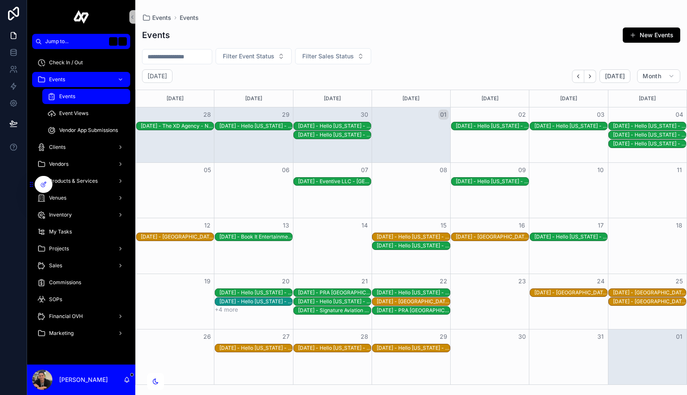
click at [263, 304] on div "10/20/2025 - Hello Florida - Orlando - Omni Orlando Resort Champions Gate - rec…" at bounding box center [255, 301] width 73 height 7
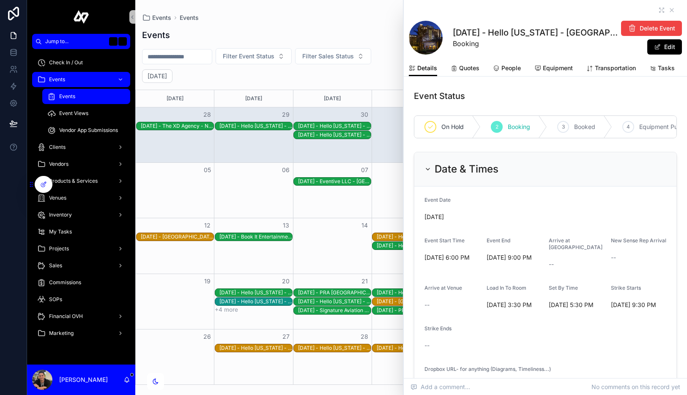
click at [226, 311] on button "+4 more" at bounding box center [226, 309] width 23 height 7
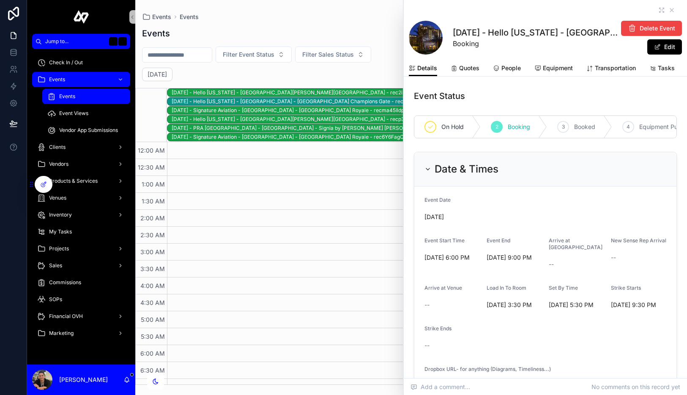
click at [303, 111] on div "10/20/2025 - Signature Aviation - Orlando - Caribe Royale - recma45Ildpa3WtnL" at bounding box center [429, 110] width 514 height 7
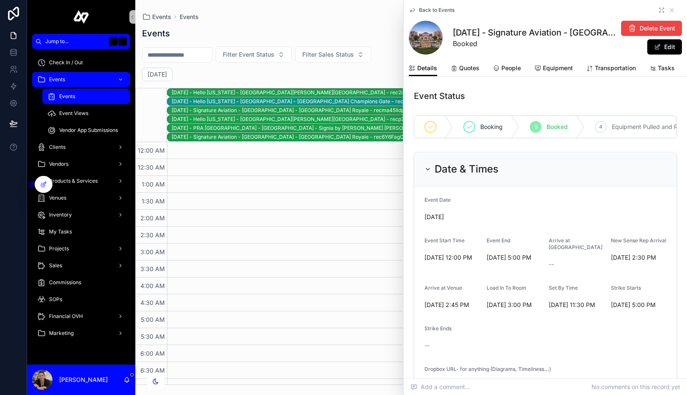
click at [663, 7] on icon "scrollable content" at bounding box center [661, 10] width 7 height 7
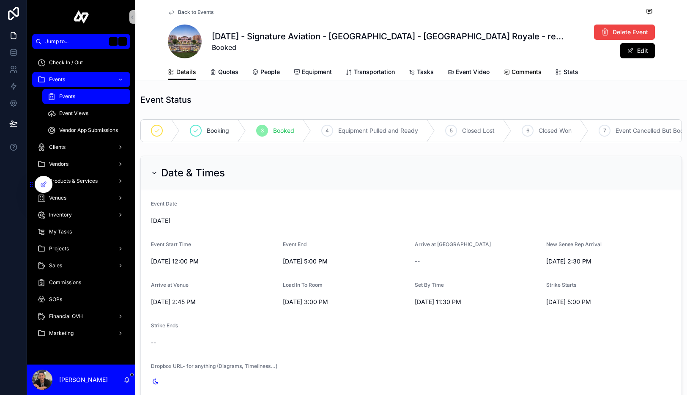
click at [530, 71] on span "Comments" at bounding box center [526, 72] width 30 height 8
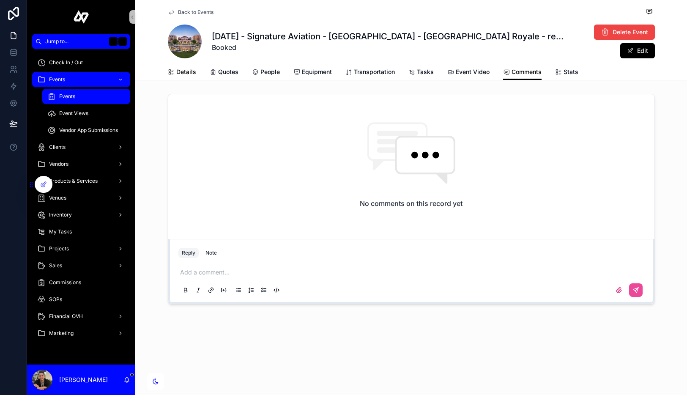
click at [183, 68] on span "Details" at bounding box center [186, 72] width 20 height 8
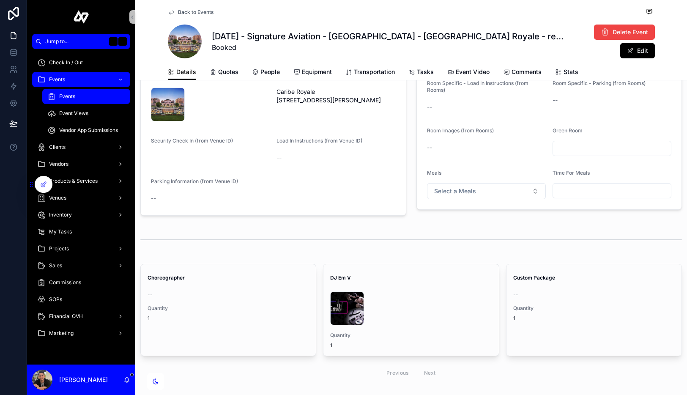
scroll to position [927, 0]
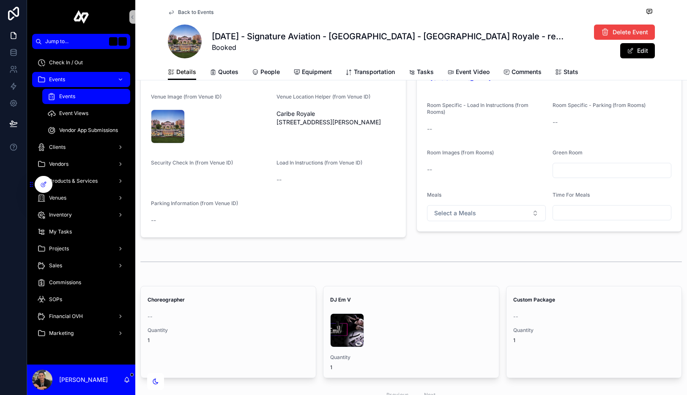
scroll to position [971, 0]
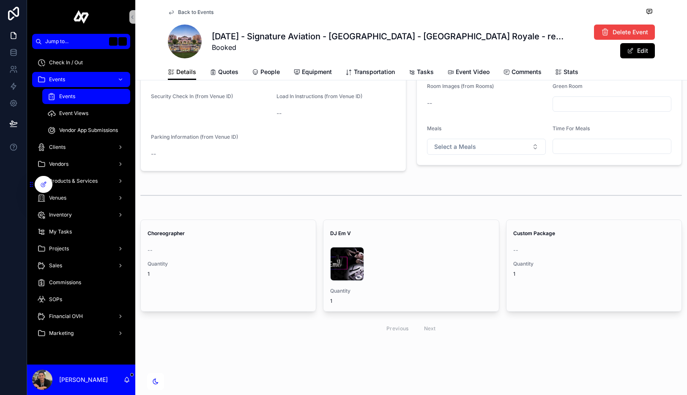
click at [183, 11] on span "Back to Events" at bounding box center [195, 12] width 35 height 7
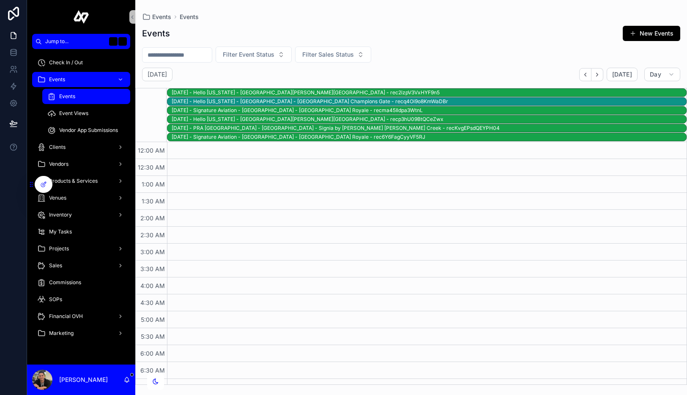
click at [240, 134] on div "[DATE] - Signature Aviation - [GEOGRAPHIC_DATA] - [GEOGRAPHIC_DATA] Royale - re…" at bounding box center [429, 137] width 514 height 7
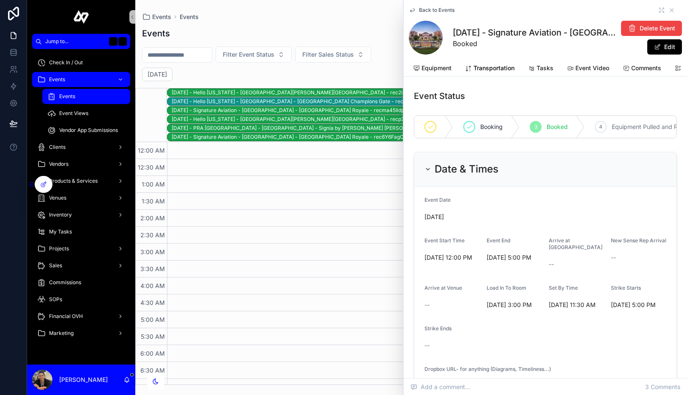
scroll to position [0, 137]
click at [623, 68] on span "Comments" at bounding box center [630, 68] width 30 height 8
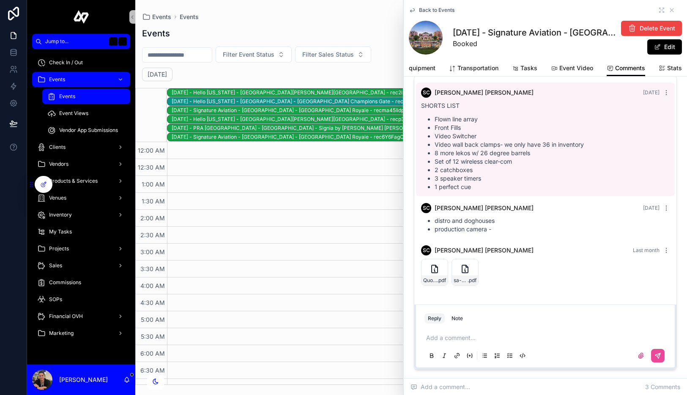
scroll to position [20, 0]
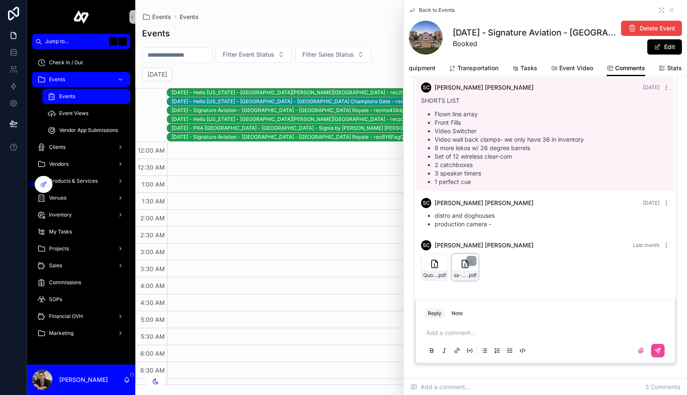
click at [464, 266] on icon "scrollable content" at bounding box center [465, 264] width 10 height 10
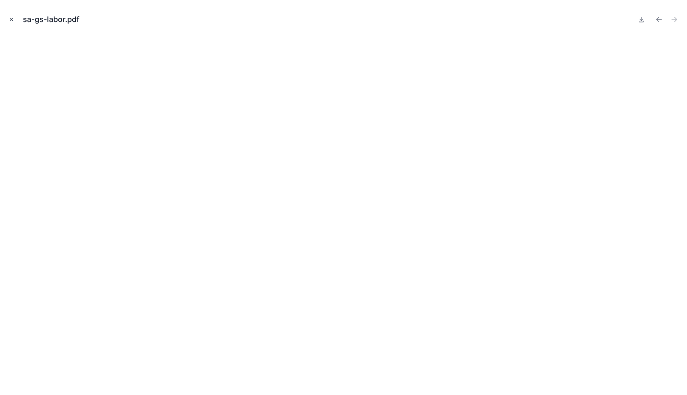
click at [10, 19] on icon "Close modal" at bounding box center [11, 19] width 6 height 6
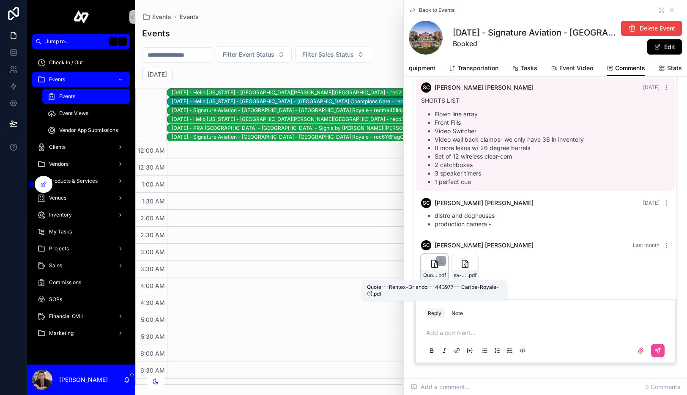
click at [435, 272] on span "Quote---Rentex-Orlando---443977---Caribe-Royale-(1)" at bounding box center [430, 275] width 14 height 7
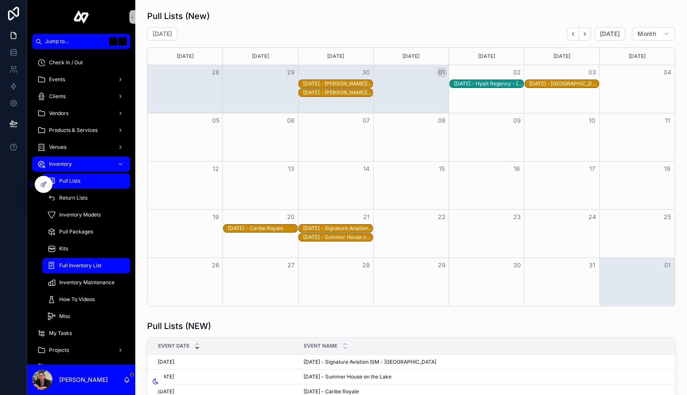
click at [86, 262] on span "Full Inventory List" at bounding box center [80, 265] width 42 height 7
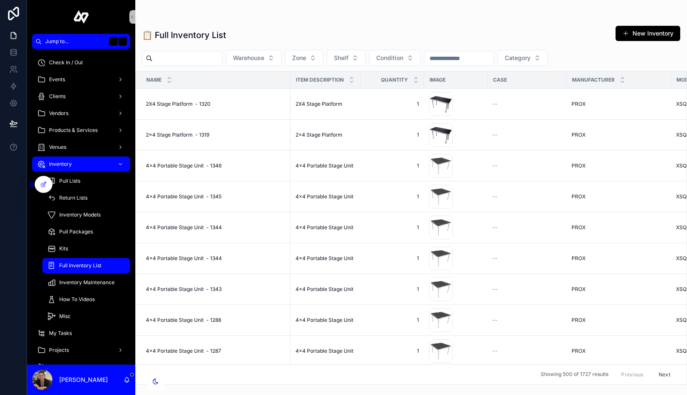
click at [190, 58] on input "scrollable content" at bounding box center [187, 58] width 69 height 12
type input "***"
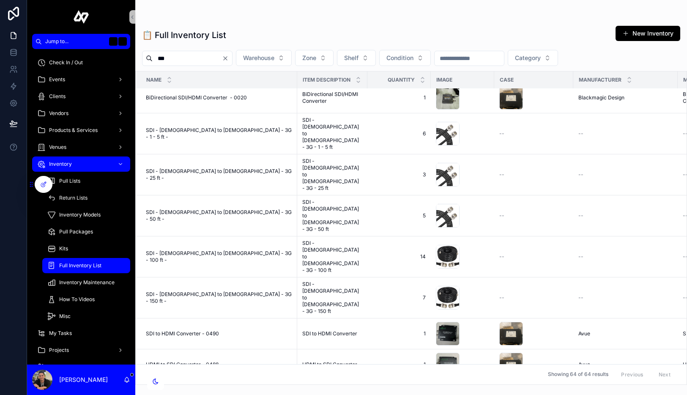
scroll to position [502, 0]
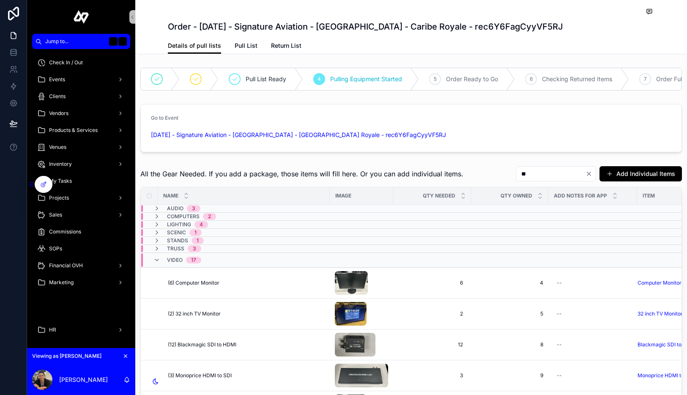
scroll to position [68, 0]
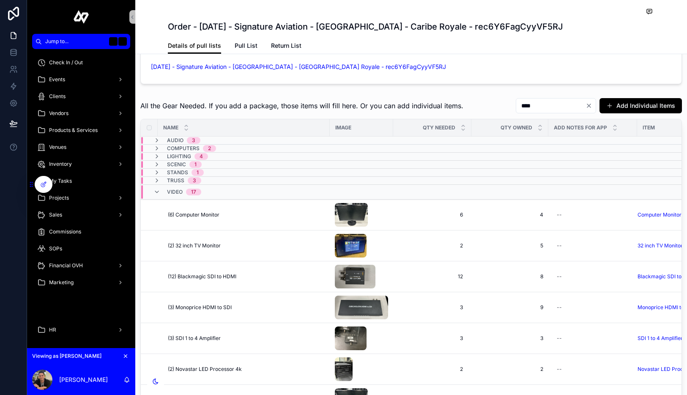
type input "****"
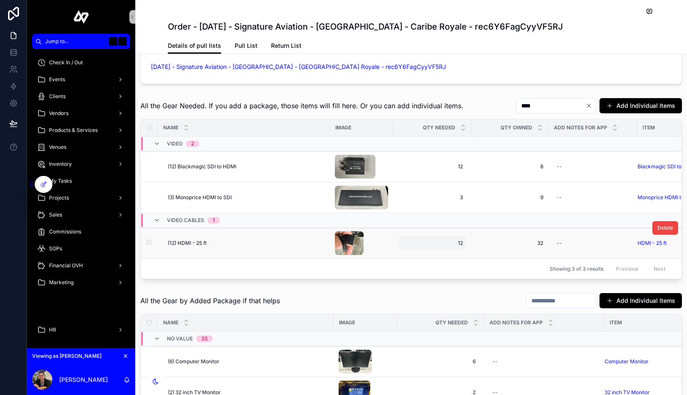
click at [441, 240] on span "12" at bounding box center [431, 243] width 61 height 7
click at [435, 256] on input "**" at bounding box center [442, 255] width 79 height 12
type input "**"
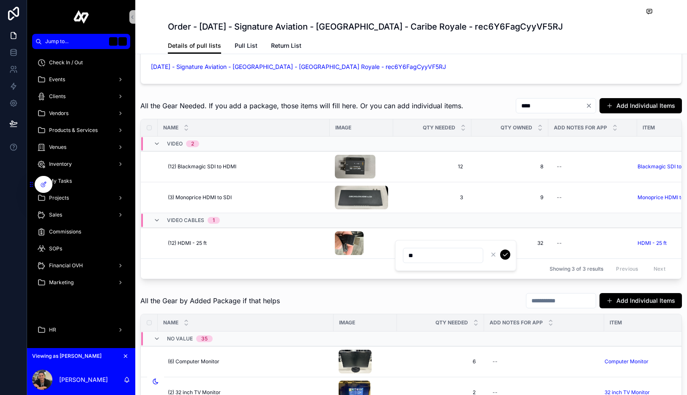
click at [507, 249] on div "scrollable content" at bounding box center [499, 254] width 22 height 10
click at [508, 250] on div "scrollable content" at bounding box center [499, 254] width 22 height 10
click at [505, 257] on icon "scrollable content" at bounding box center [505, 254] width 7 height 7
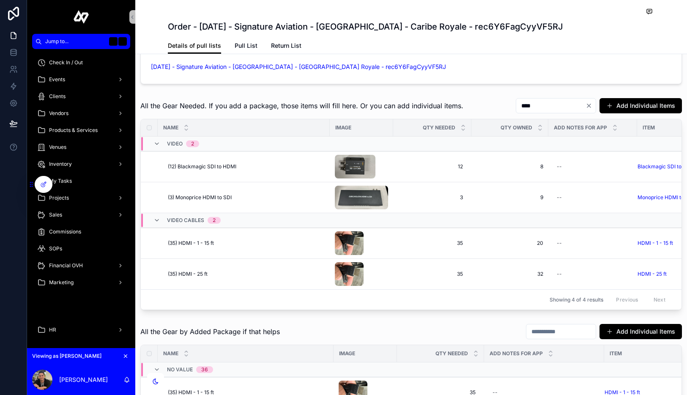
click at [363, 323] on div "All the Gear by Added Package if that helps Add Individual Items" at bounding box center [410, 331] width 541 height 16
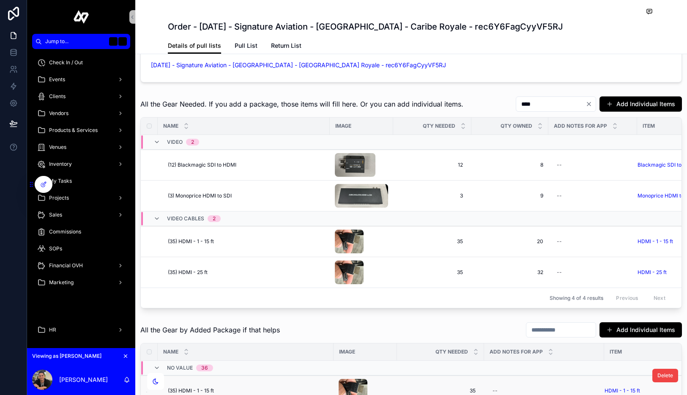
scroll to position [70, 0]
click at [588, 101] on icon "Clear" at bounding box center [588, 103] width 7 height 7
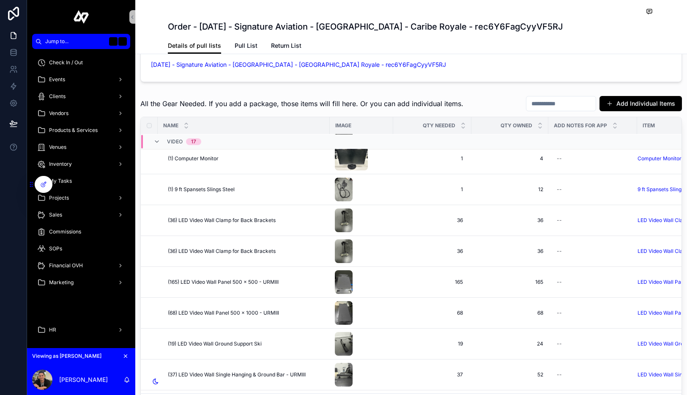
scroll to position [120, 0]
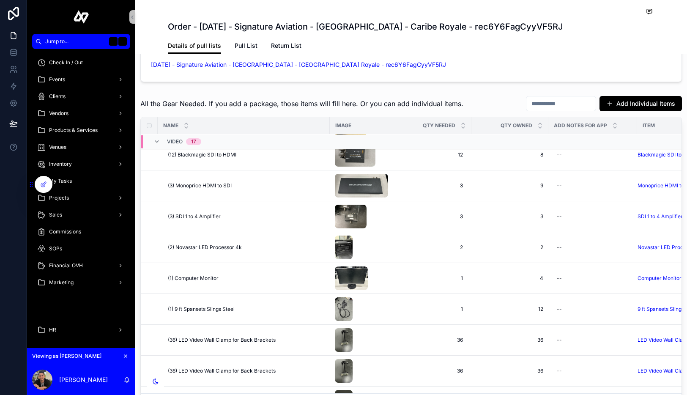
click at [569, 106] on input "scrollable content" at bounding box center [560, 104] width 69 height 12
type input "********"
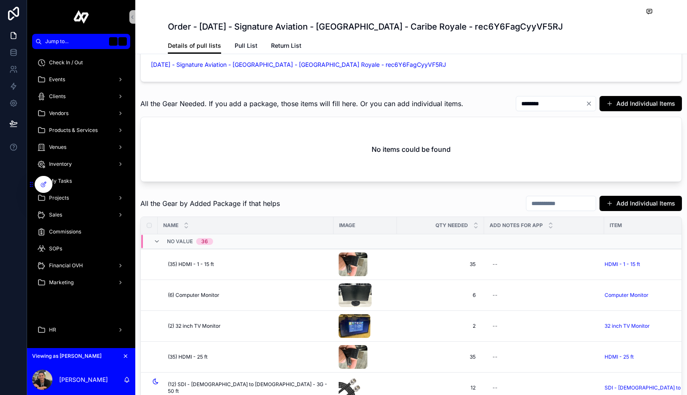
click at [592, 101] on icon "Clear" at bounding box center [588, 103] width 7 height 7
click at [629, 105] on button "Add Individual Items" at bounding box center [640, 103] width 82 height 15
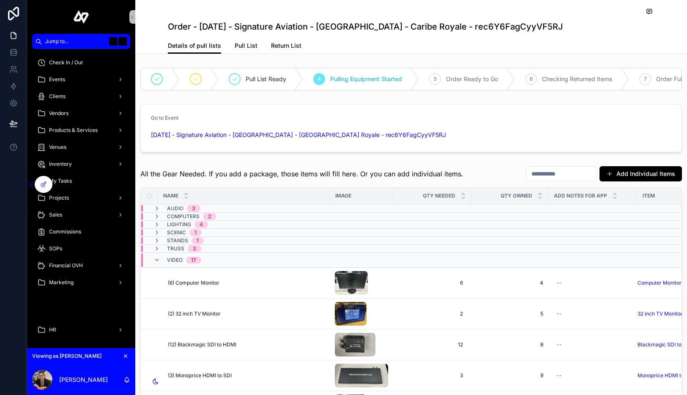
click at [640, 177] on button "Add Individual Items" at bounding box center [640, 173] width 82 height 15
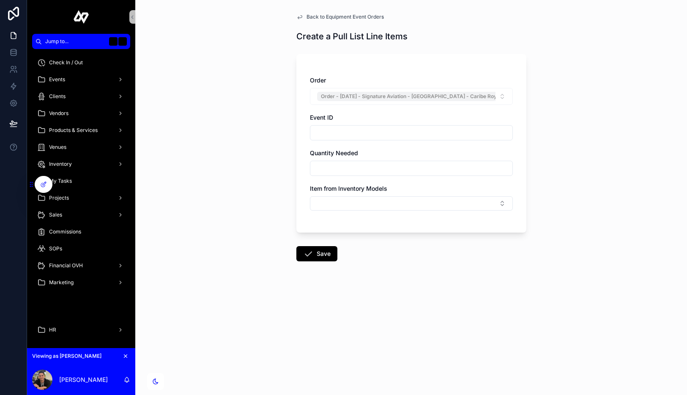
click at [404, 172] on input "scrollable content" at bounding box center [411, 168] width 202 height 12
type input "*"
click at [470, 207] on button "Select Button" at bounding box center [411, 203] width 203 height 14
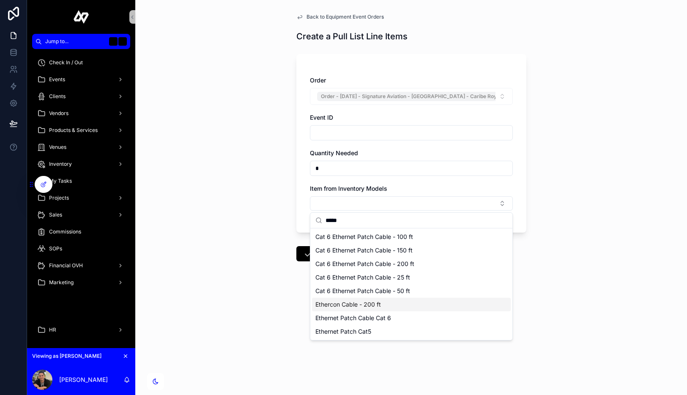
type input "*****"
click at [416, 307] on div "Ethercon Cable - 200 ft" at bounding box center [411, 304] width 199 height 14
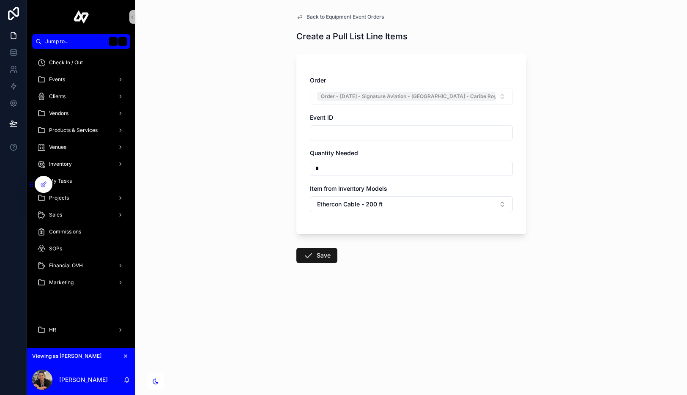
click at [313, 253] on button "Save" at bounding box center [316, 255] width 41 height 15
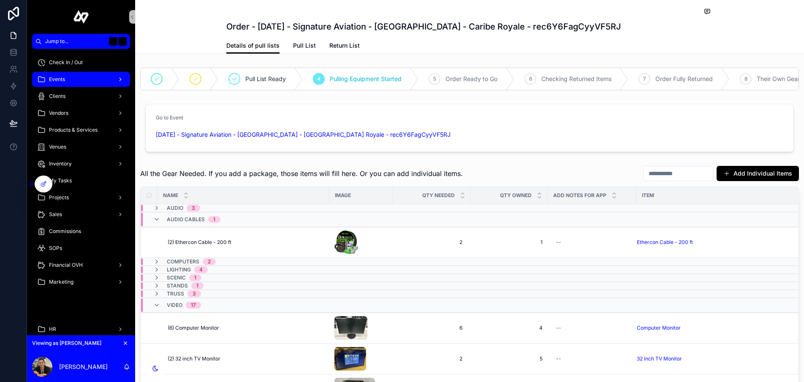
click at [84, 76] on div "Events" at bounding box center [81, 80] width 88 height 14
